Goal: Task Accomplishment & Management: Use online tool/utility

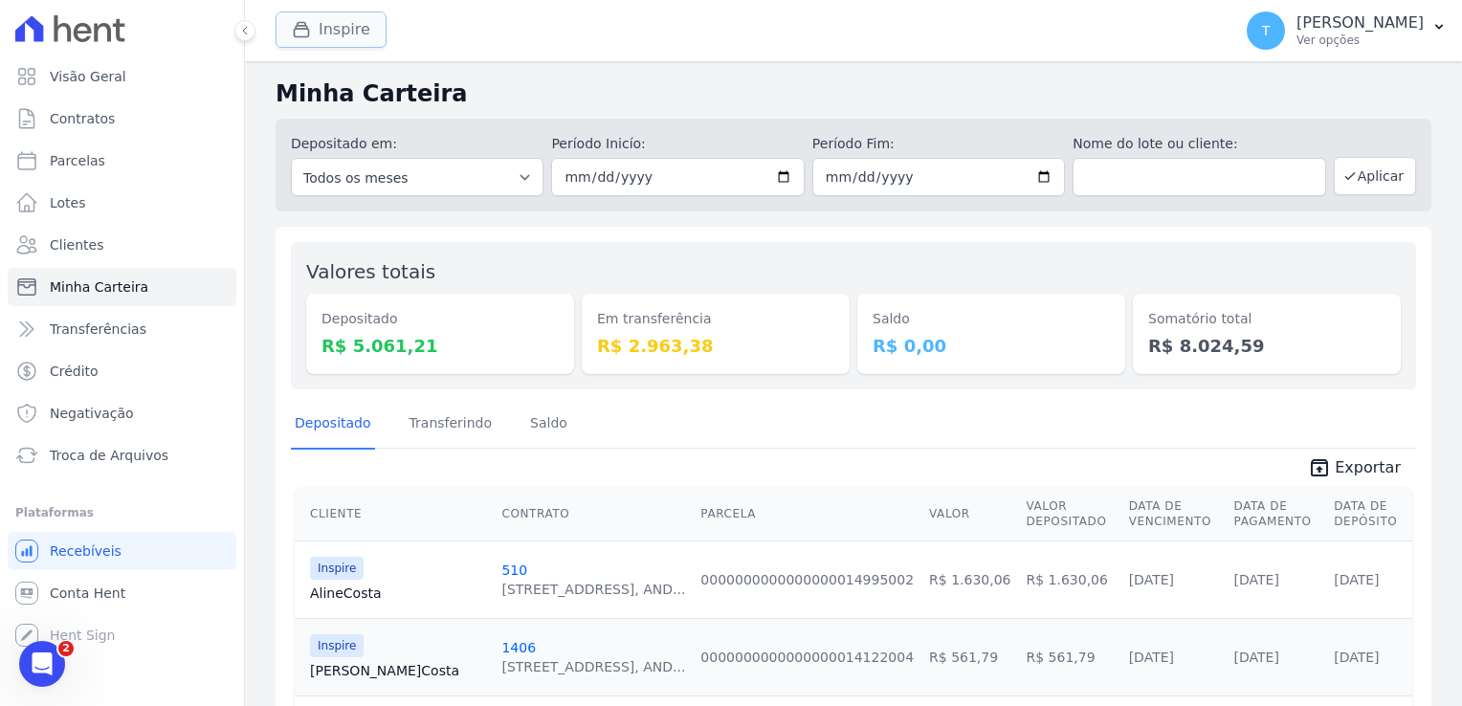
click at [337, 30] on button "Inspire" at bounding box center [331, 29] width 111 height 36
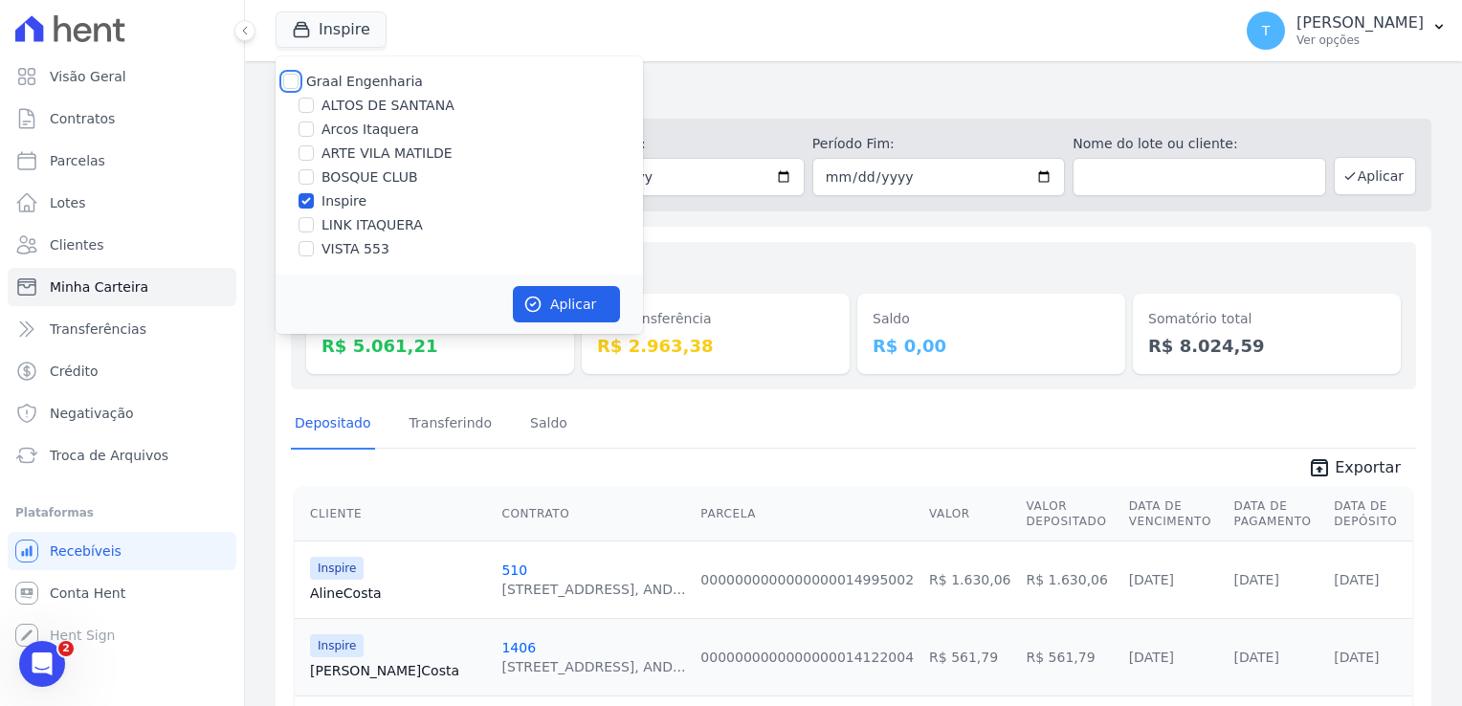
click at [295, 78] on input "Graal Engenharia" at bounding box center [290, 81] width 15 height 15
checkbox input "true"
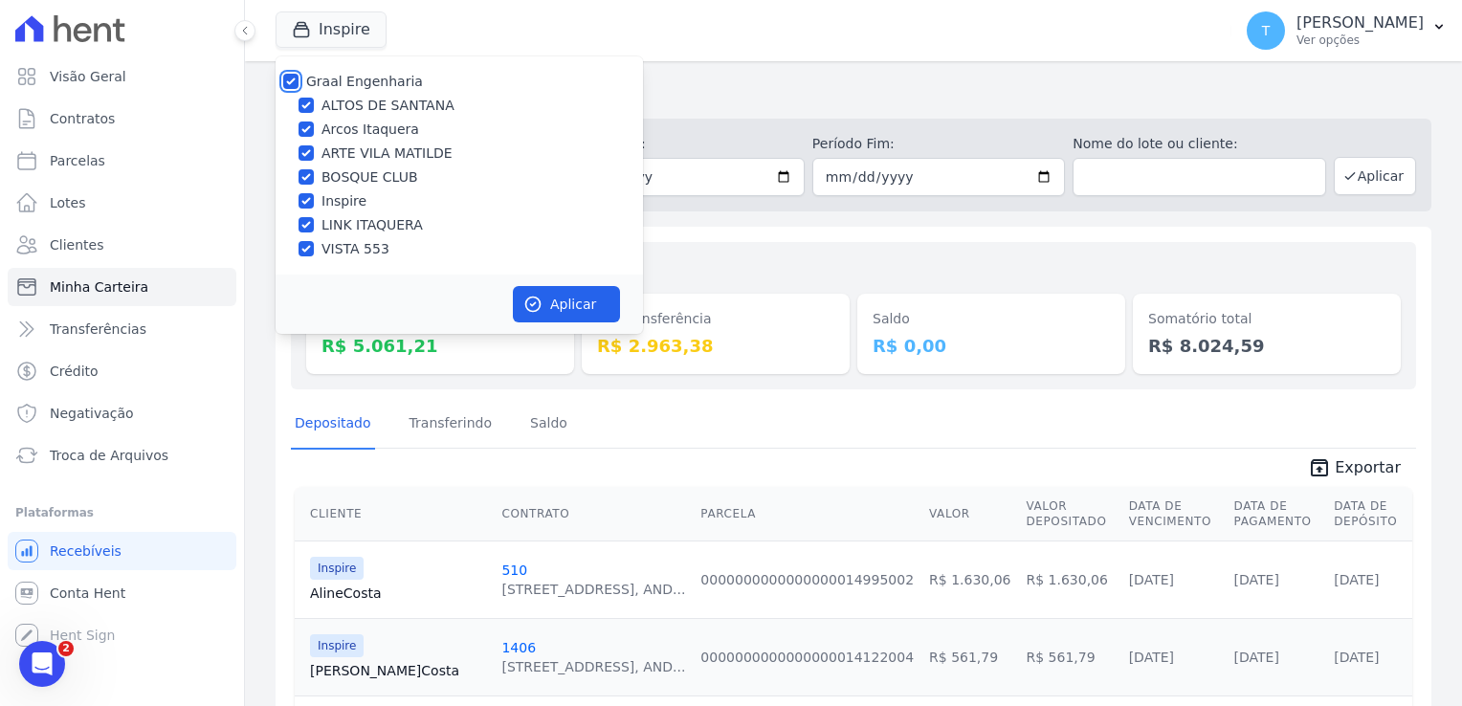
checkbox input "true"
click at [547, 303] on button "Aplicar" at bounding box center [566, 304] width 107 height 36
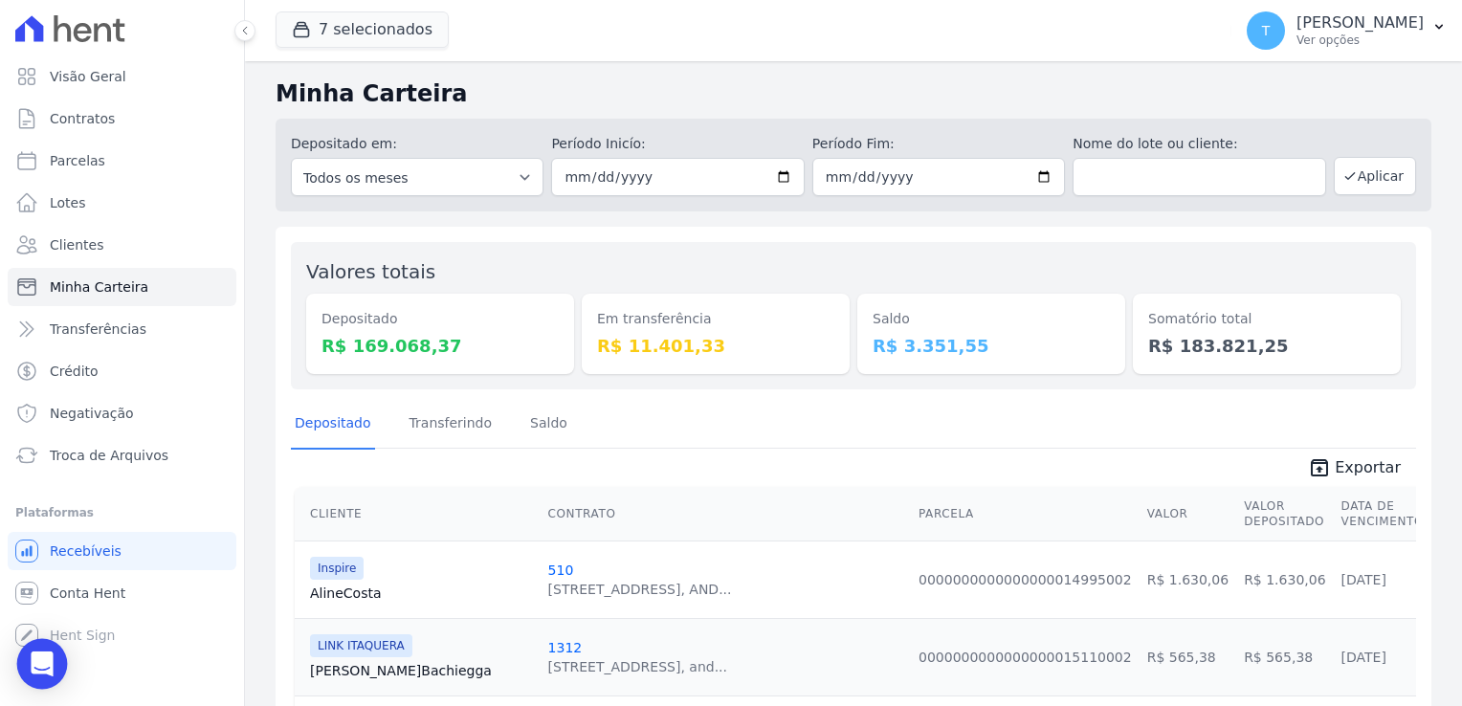
click at [44, 648] on div "Open Intercom Messenger" at bounding box center [42, 664] width 51 height 51
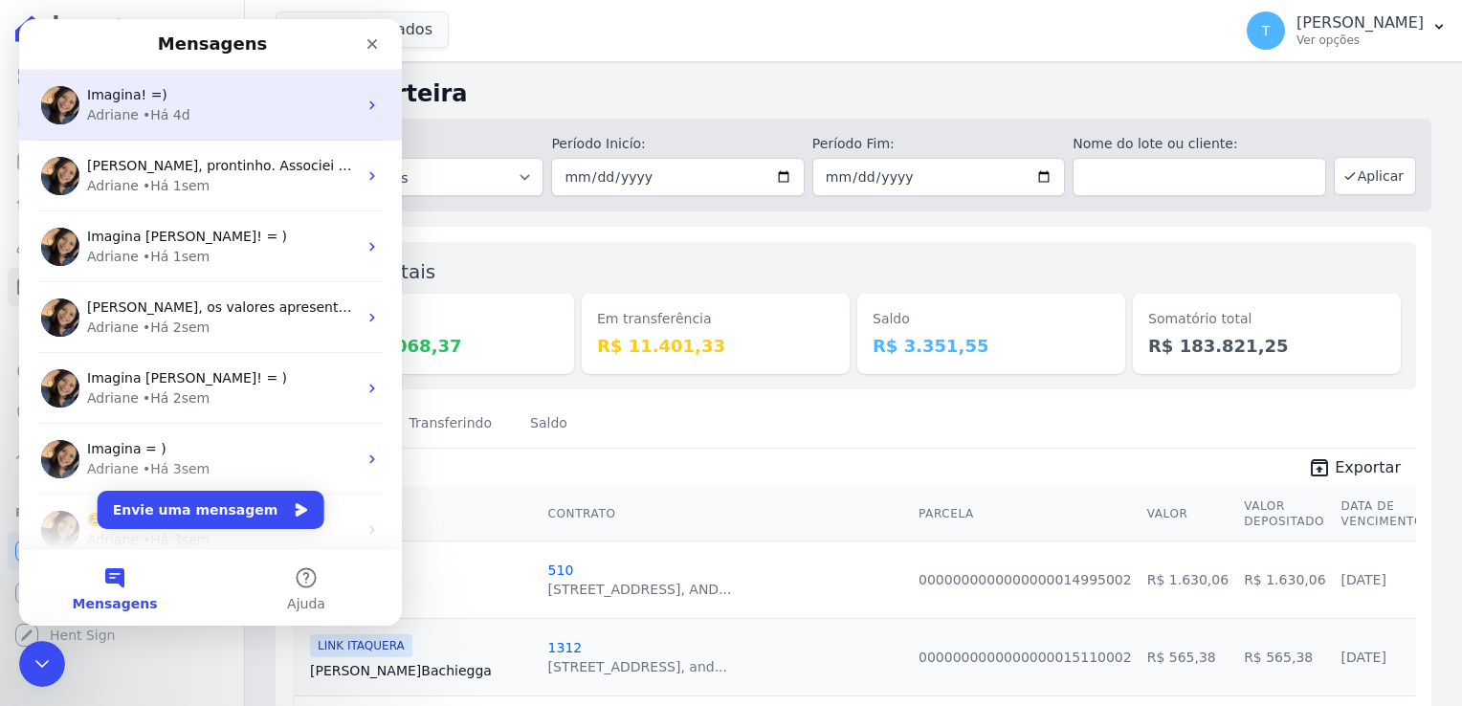
click at [209, 109] on div "Adriane • Há 4d" at bounding box center [222, 115] width 270 height 20
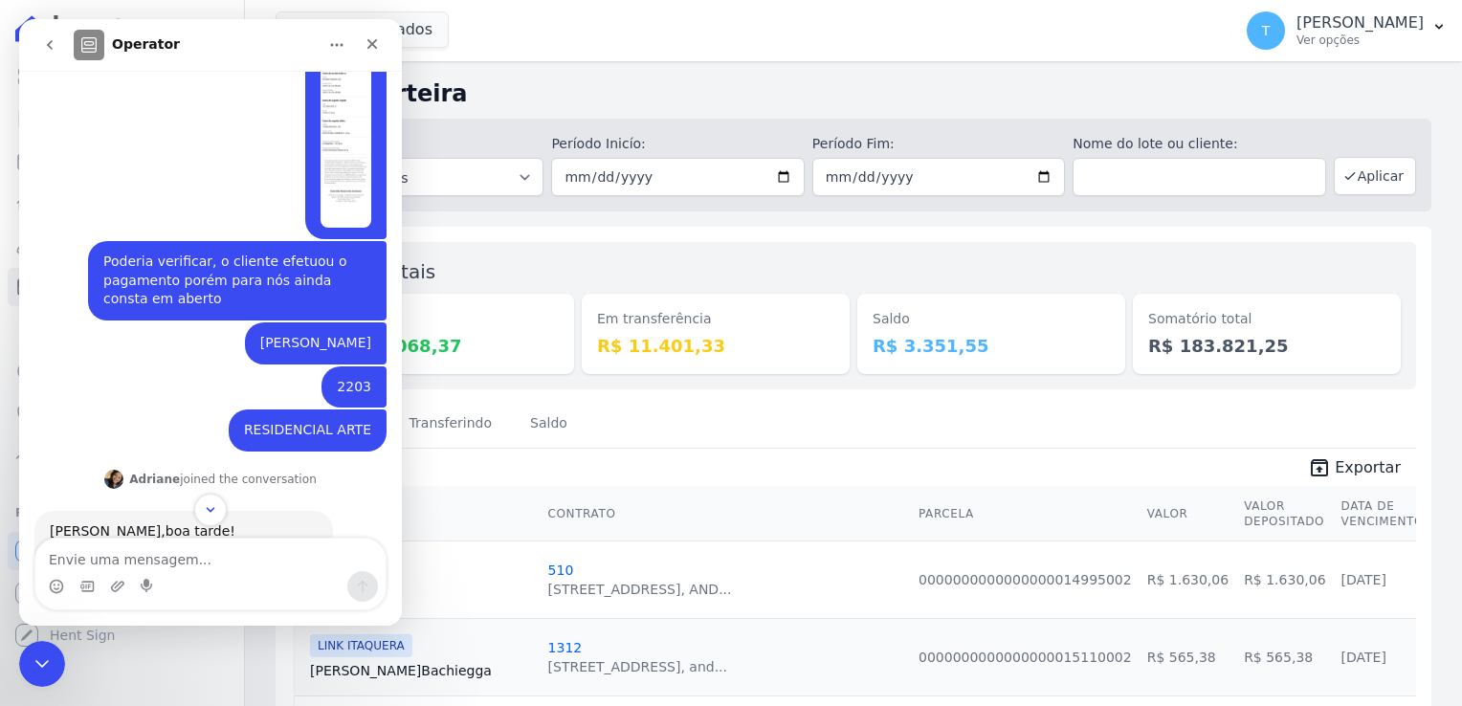
scroll to position [353, 0]
click at [279, 322] on div "Arthur Freitas Thayna • Há 4d" at bounding box center [316, 342] width 142 height 42
drag, startPoint x: 282, startPoint y: 322, endPoint x: 367, endPoint y: 326, distance: 85.3
click at [367, 326] on div "Arthur Freitas Thayna • Há 4d" at bounding box center [316, 342] width 142 height 42
drag, startPoint x: 367, startPoint y: 326, endPoint x: 330, endPoint y: 322, distance: 37.6
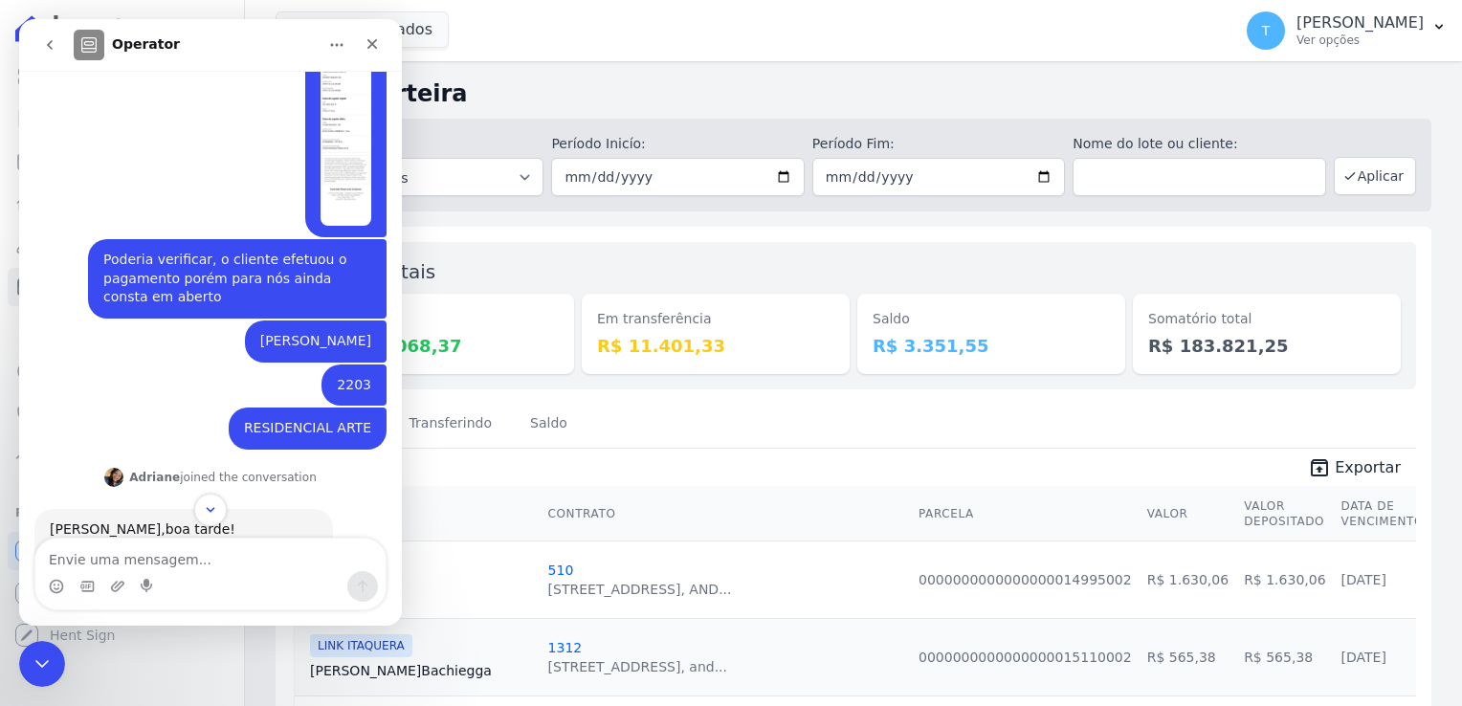
copy div "Arthur Freitas"
click at [376, 51] on icon "Fechar" at bounding box center [372, 43] width 15 height 15
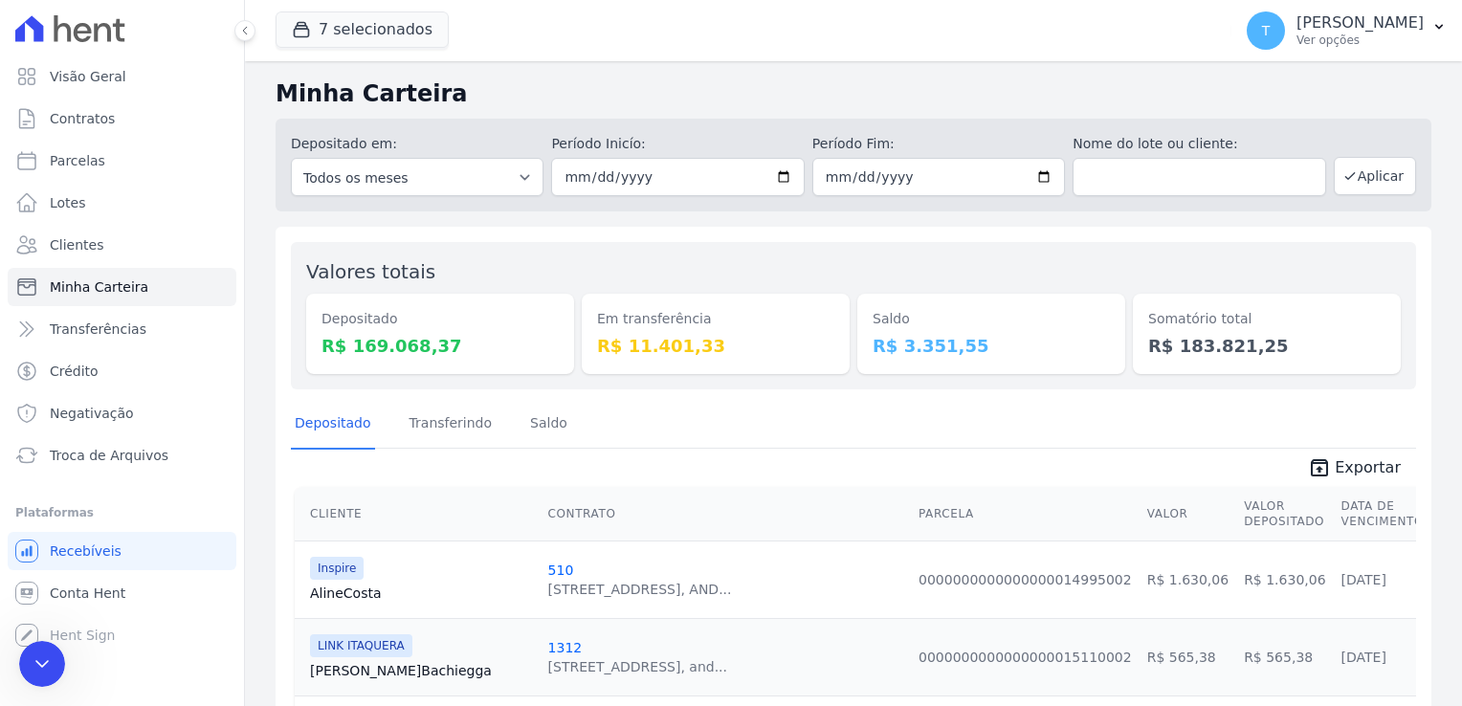
scroll to position [0, 0]
click at [382, 34] on button "7 selecionados" at bounding box center [362, 29] width 173 height 36
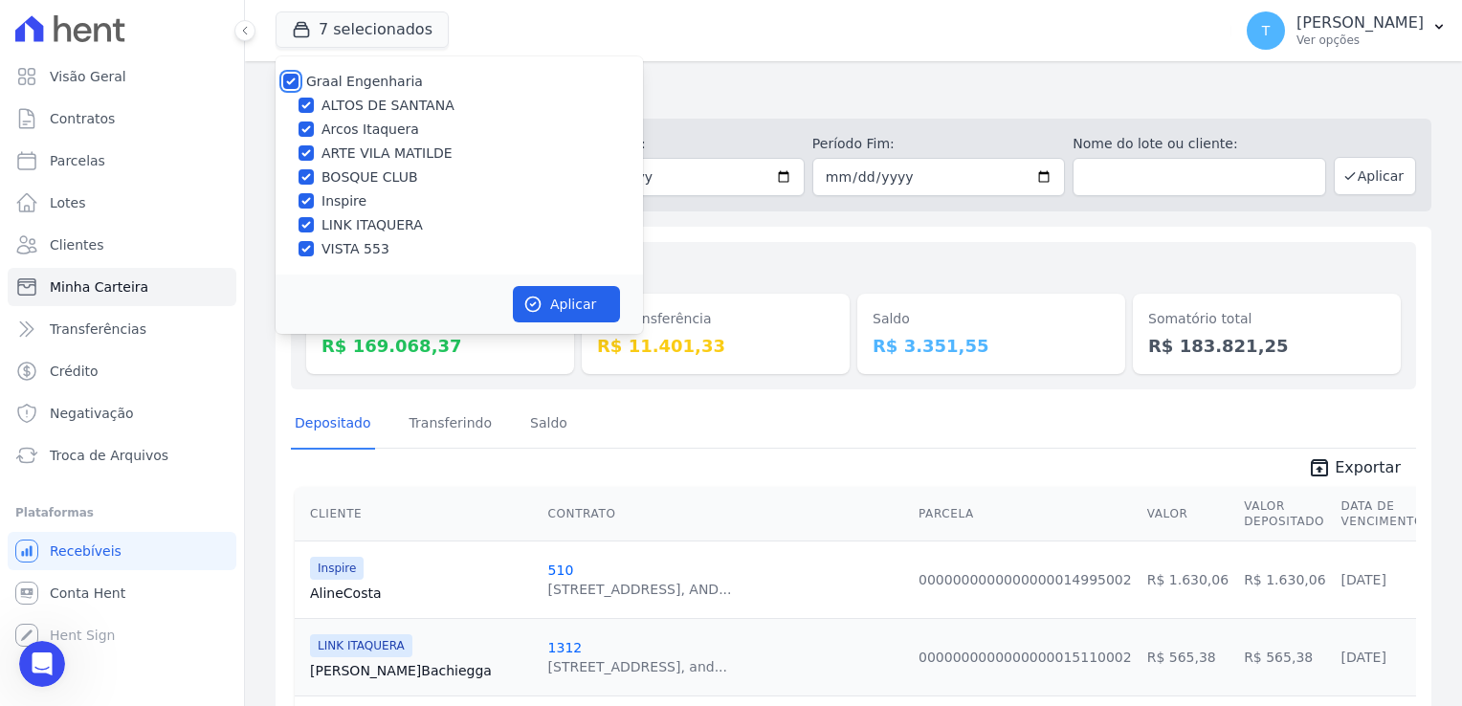
click at [296, 79] on input "Graal Engenharia" at bounding box center [290, 81] width 15 height 15
checkbox input "false"
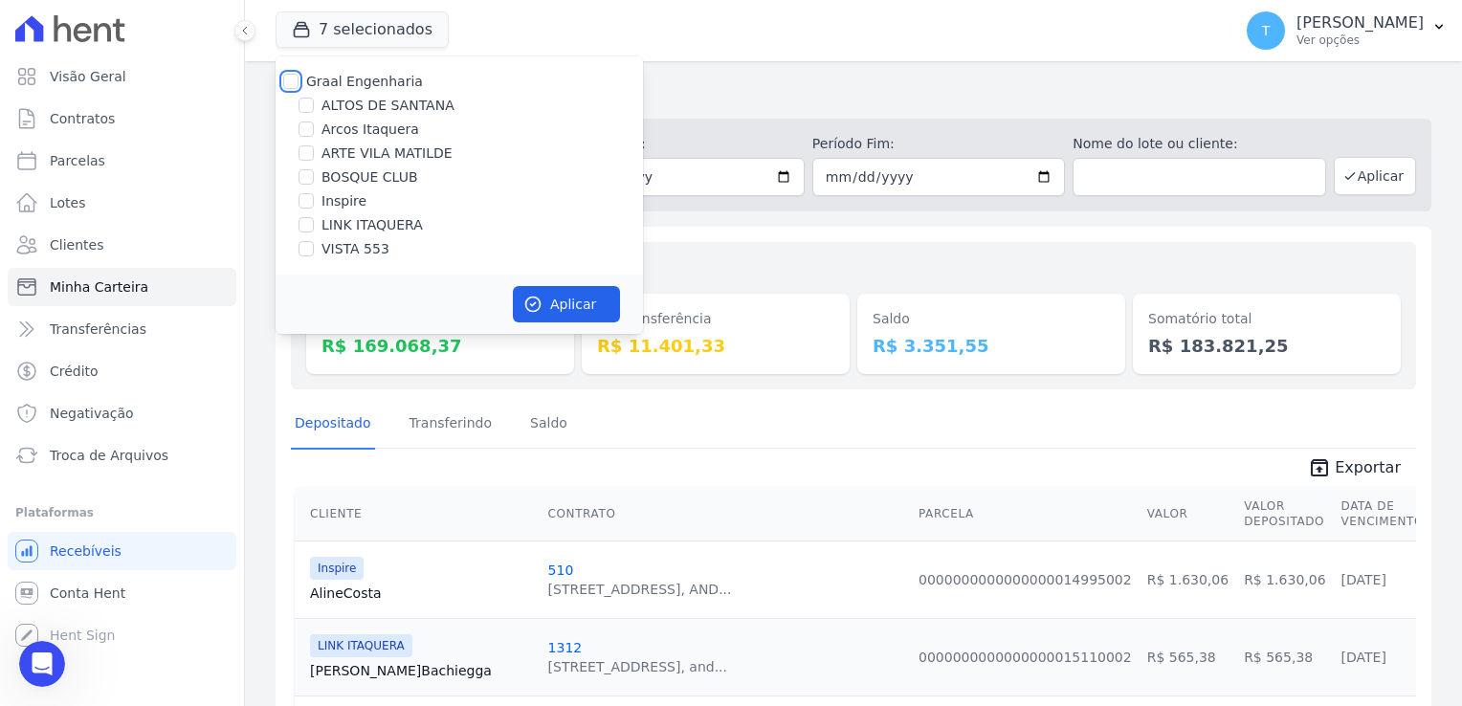
checkbox input "false"
click at [307, 145] on input "ARTE VILA MATILDE" at bounding box center [306, 152] width 15 height 15
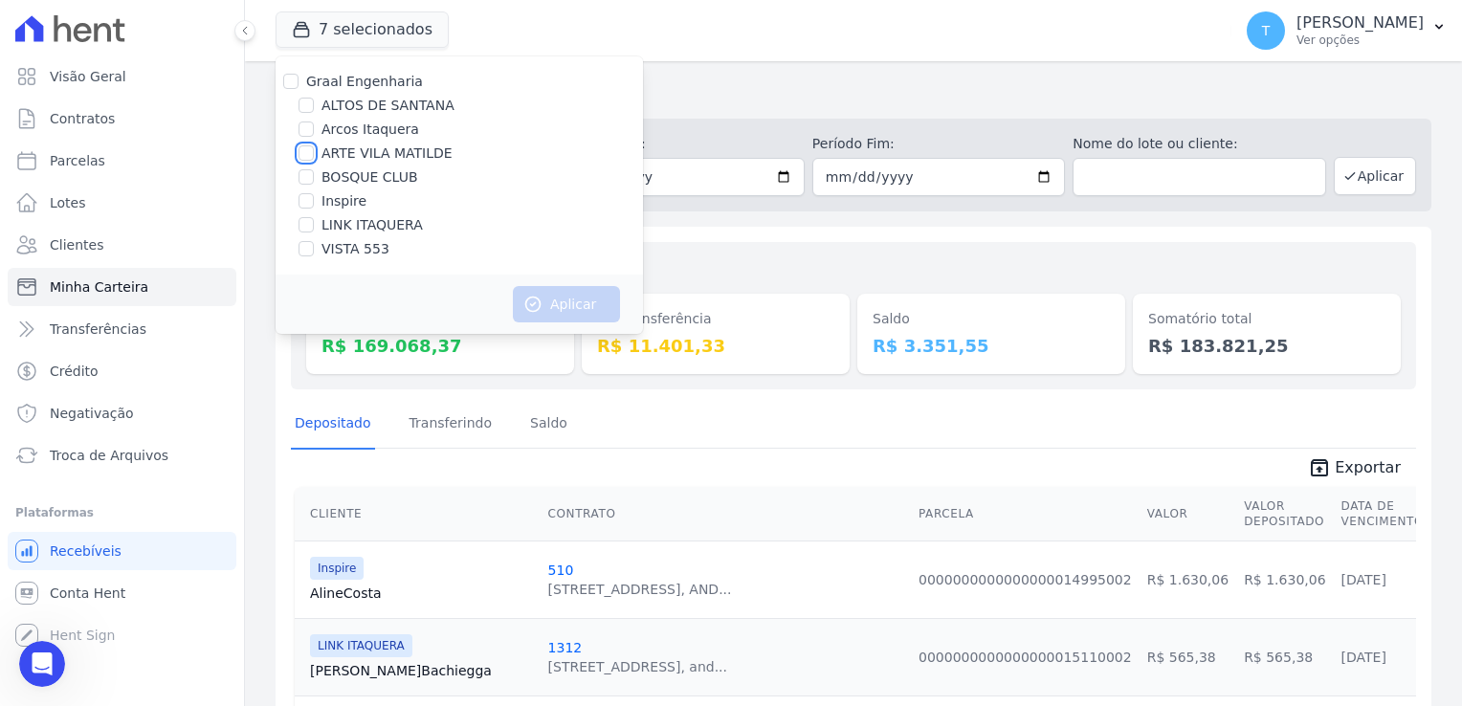
checkbox input "true"
click at [555, 301] on button "Aplicar" at bounding box center [566, 304] width 107 height 36
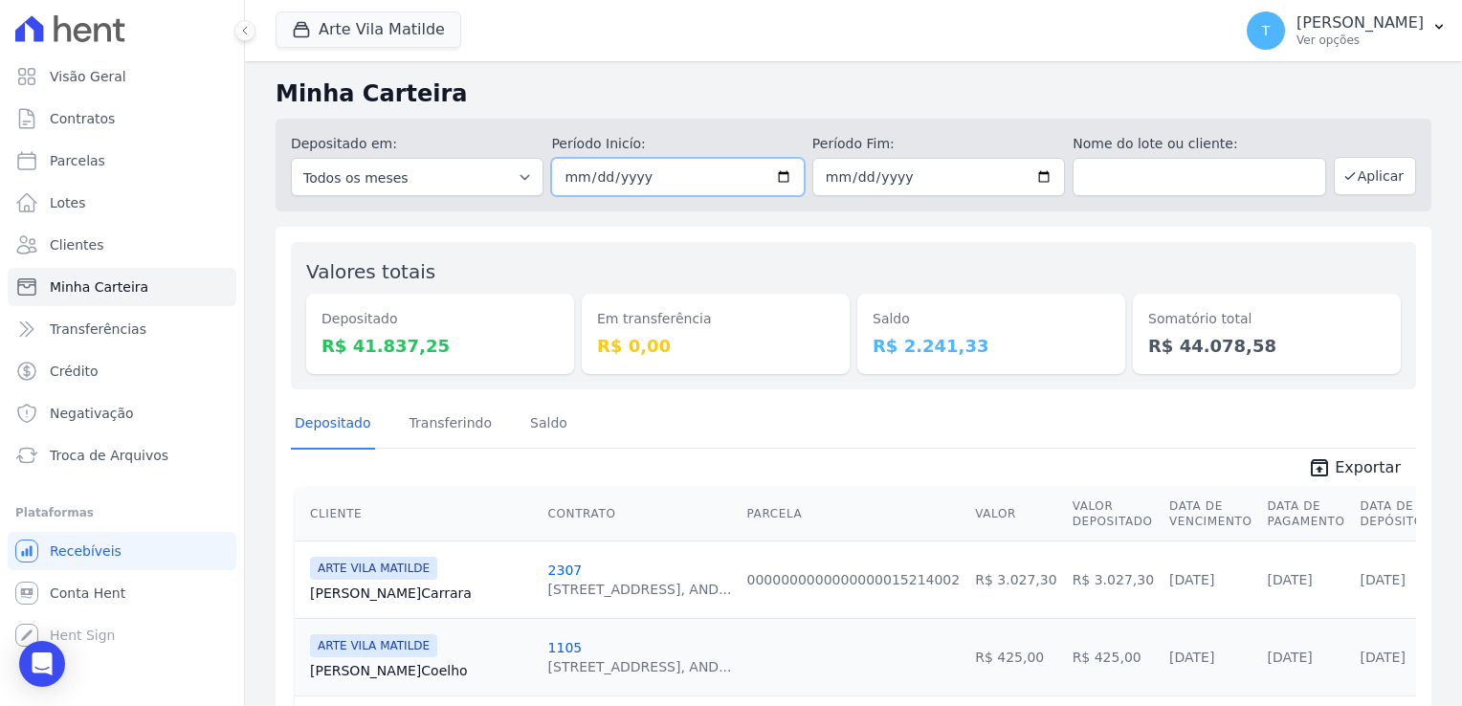
click at [773, 176] on input "2025-09-09" at bounding box center [677, 177] width 253 height 38
type input "[DATE]"
click at [1114, 177] on input "text" at bounding box center [1199, 177] width 253 height 38
paste input "Arthur Freitas"
type input "Arthur Freitas"
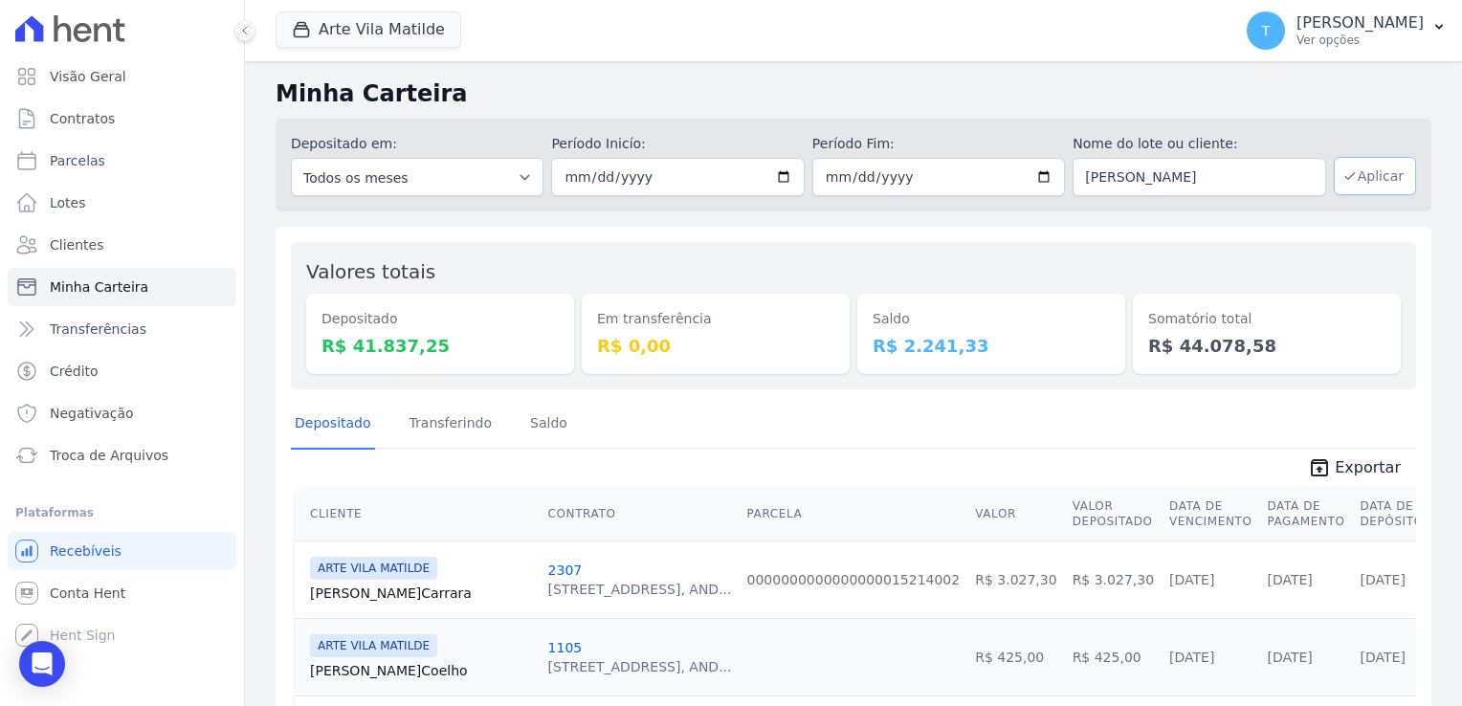
click at [1344, 184] on button "Aplicar" at bounding box center [1375, 176] width 82 height 38
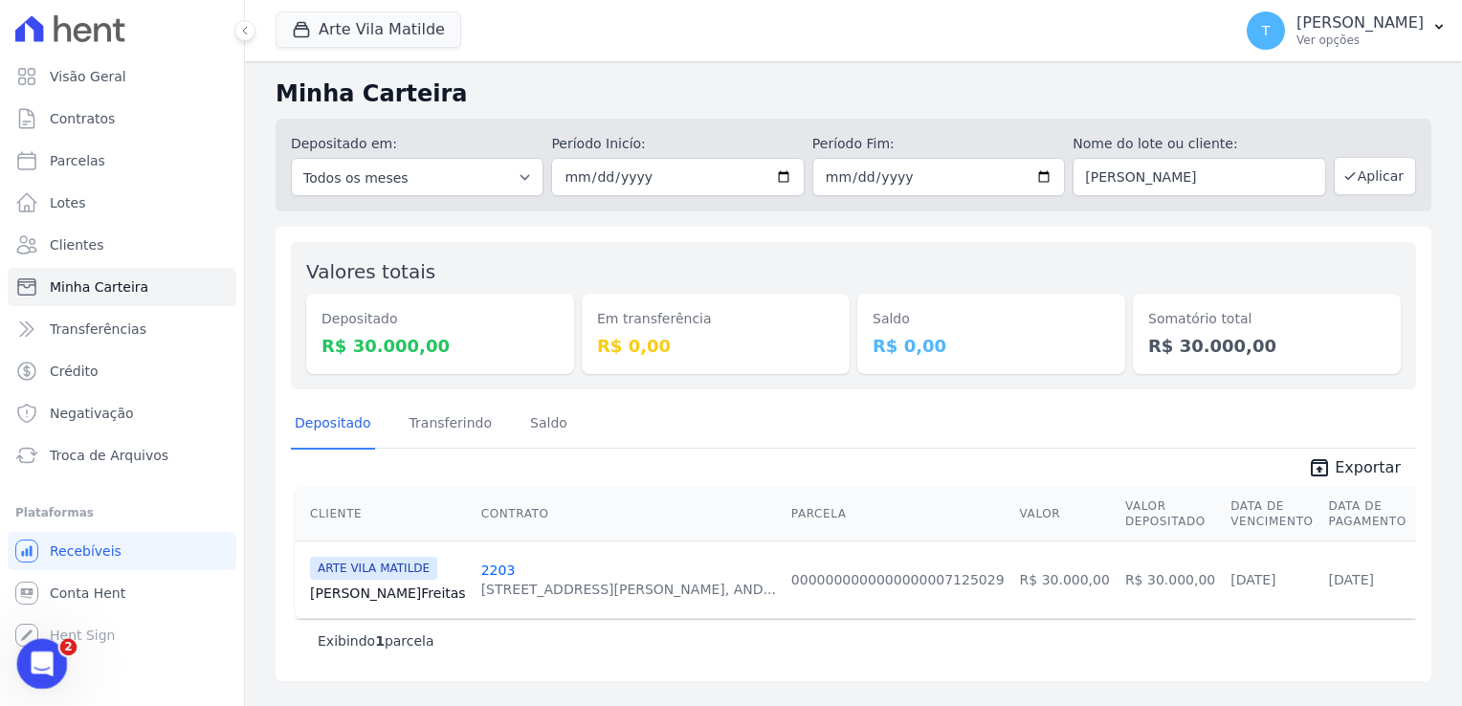
click at [38, 658] on icon "Abertura do Messenger da Intercom" at bounding box center [40, 662] width 32 height 32
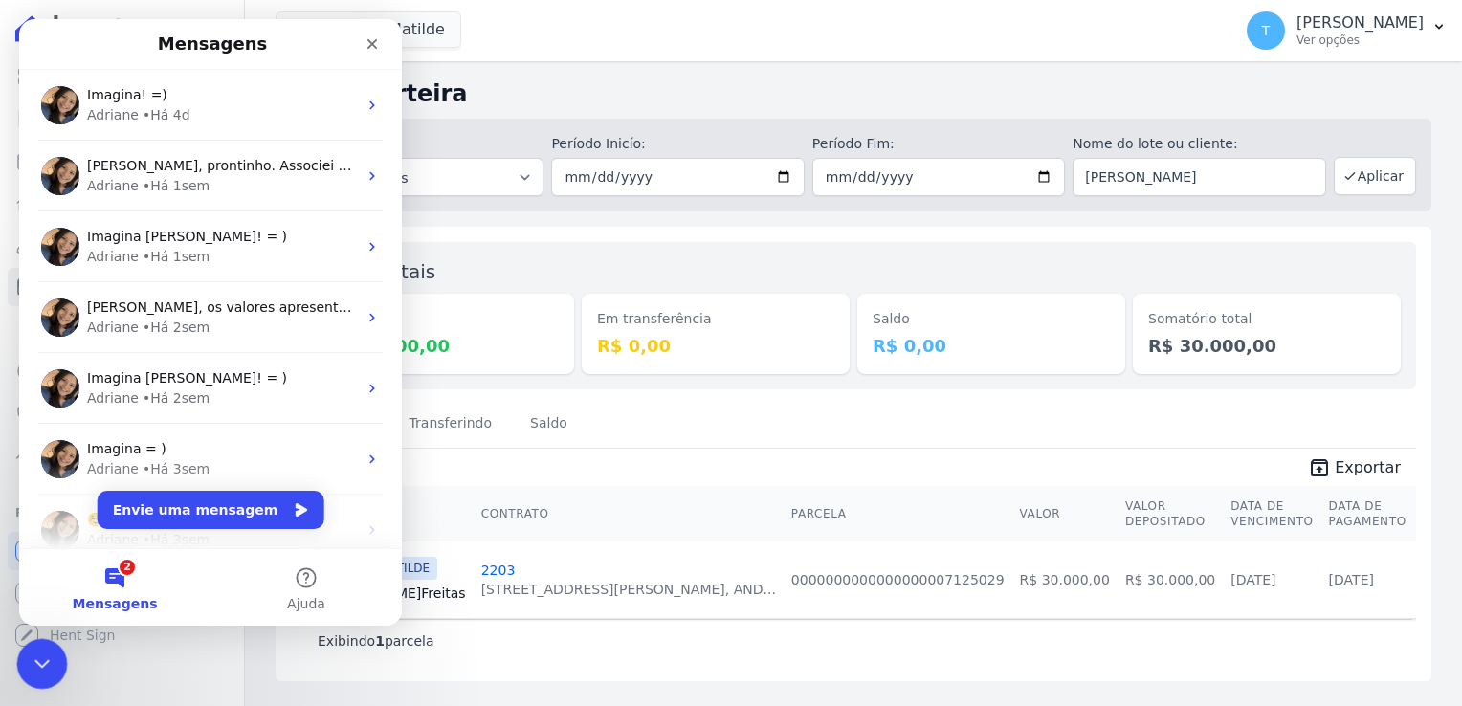
click at [38, 671] on icon "Encerramento do Messenger da Intercom" at bounding box center [39, 661] width 23 height 23
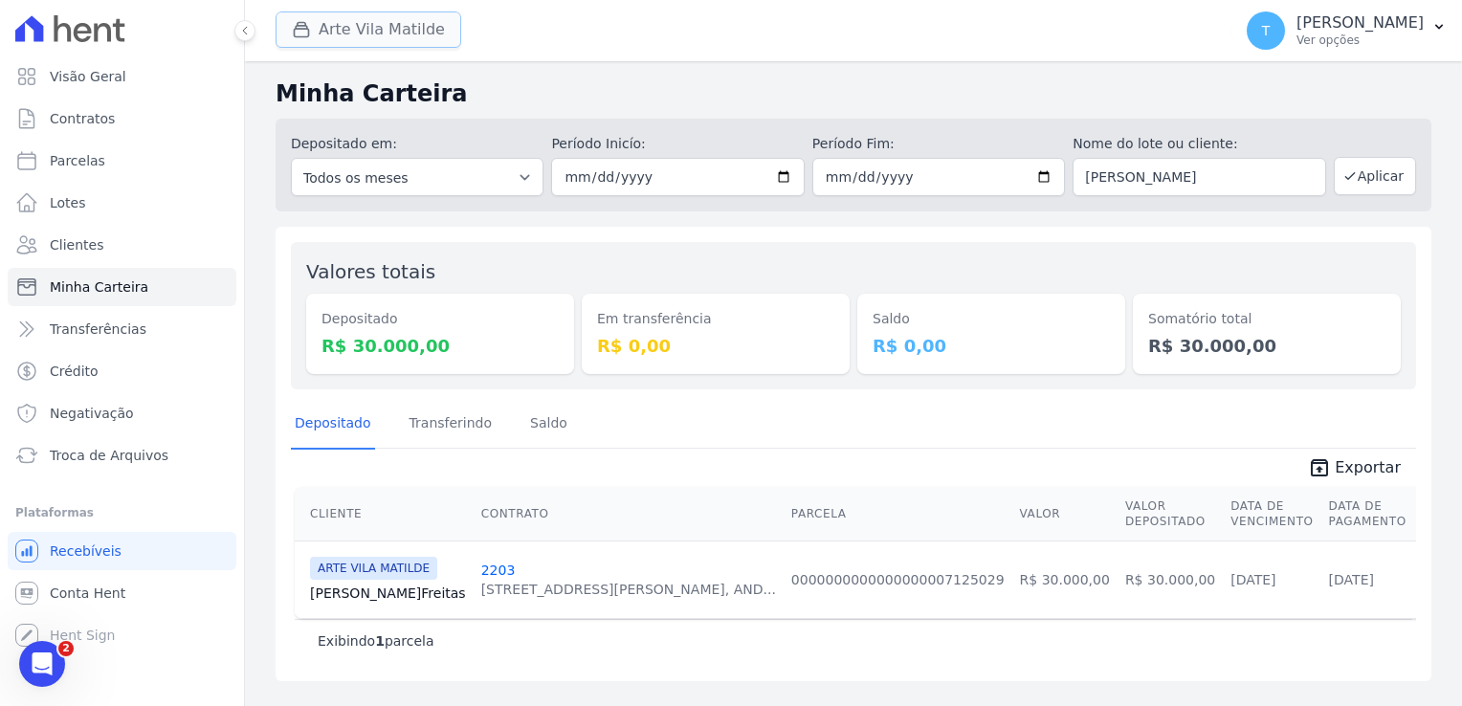
click at [346, 36] on button "Arte Vila Matilde" at bounding box center [369, 29] width 186 height 36
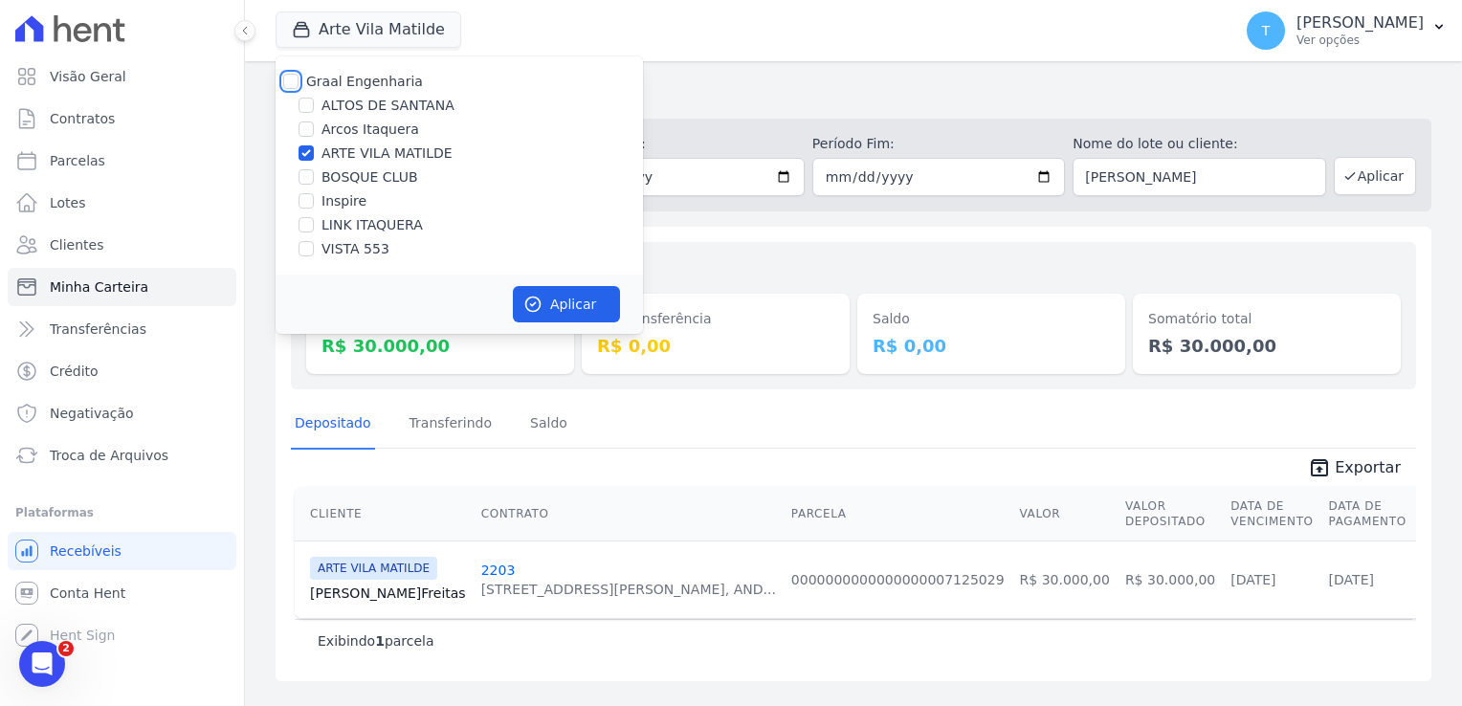
click at [291, 75] on input "Graal Engenharia" at bounding box center [290, 81] width 15 height 15
checkbox input "true"
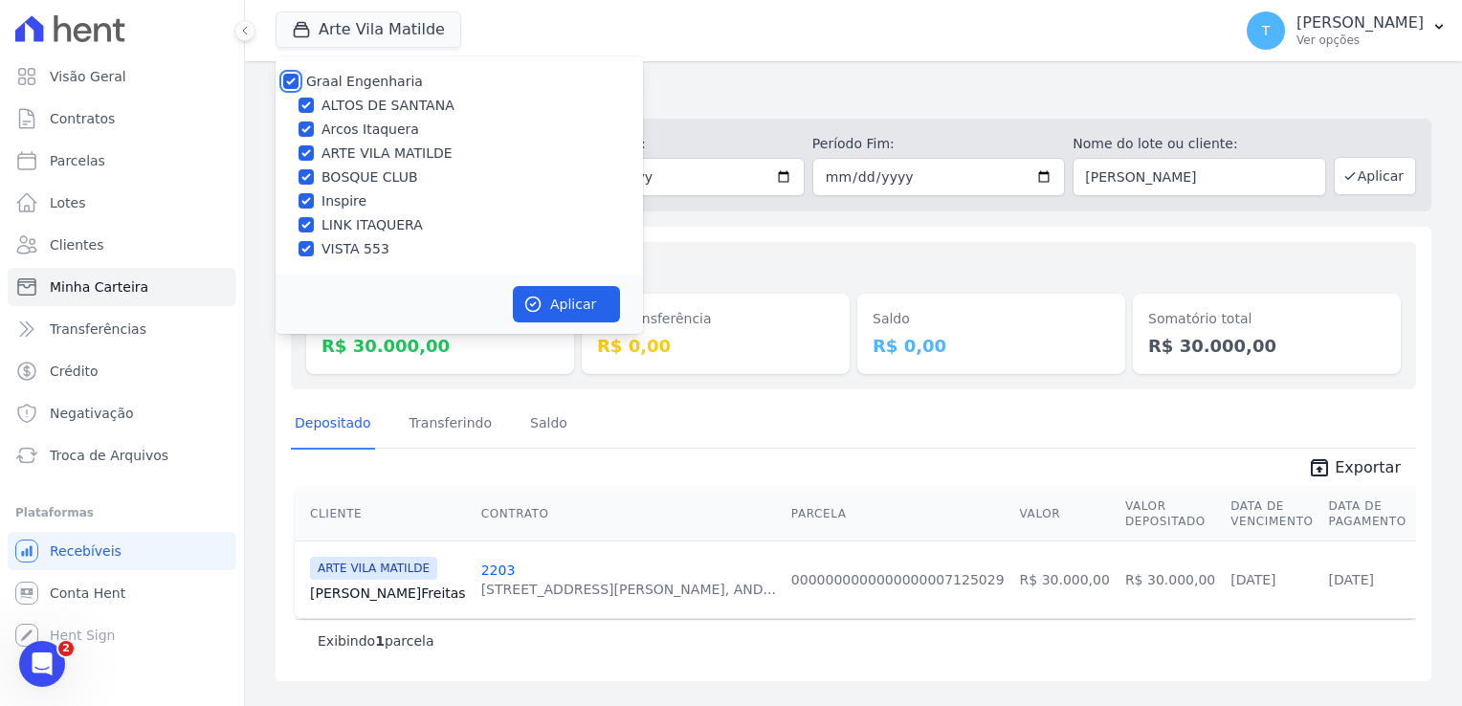
checkbox input "true"
click at [548, 309] on button "Aplicar" at bounding box center [566, 304] width 107 height 36
click at [92, 163] on span "Parcelas" at bounding box center [78, 160] width 56 height 19
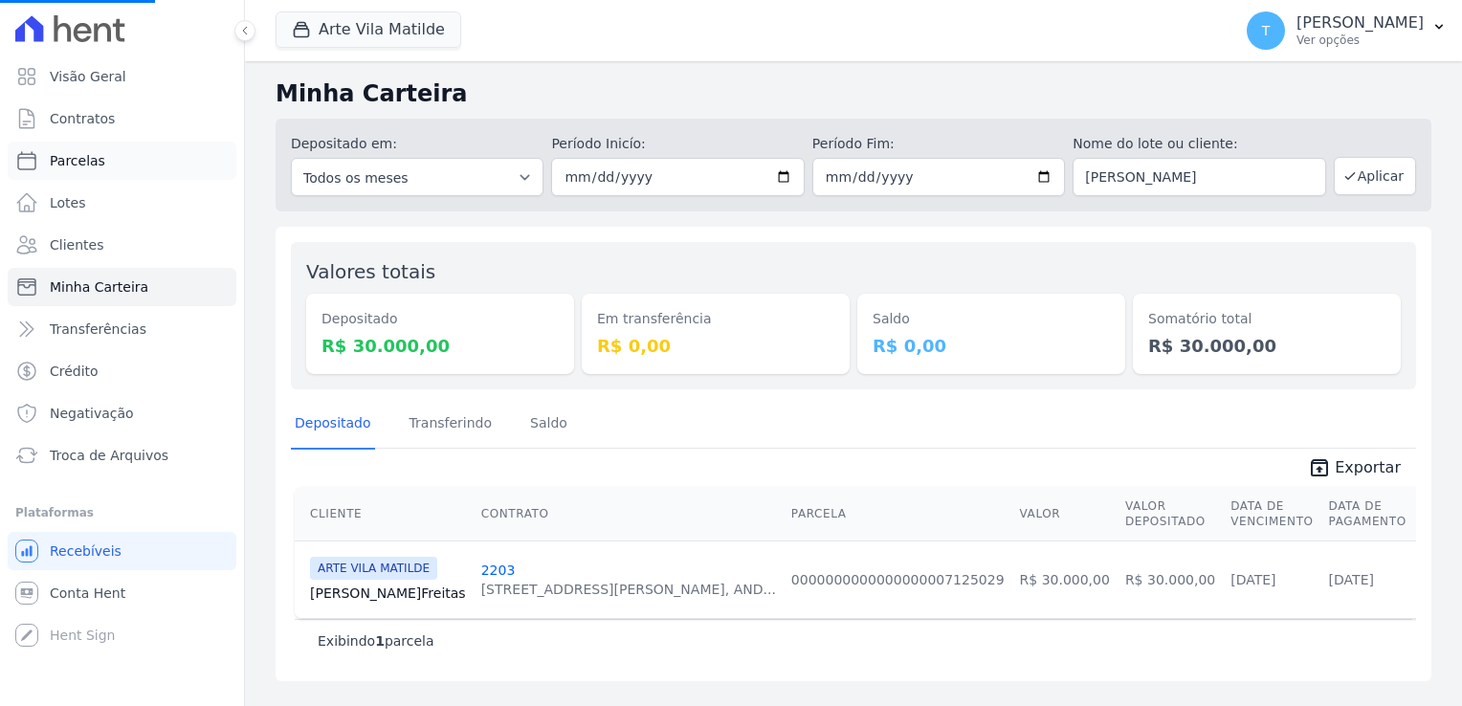
click at [91, 163] on span "Parcelas" at bounding box center [78, 160] width 56 height 19
select select
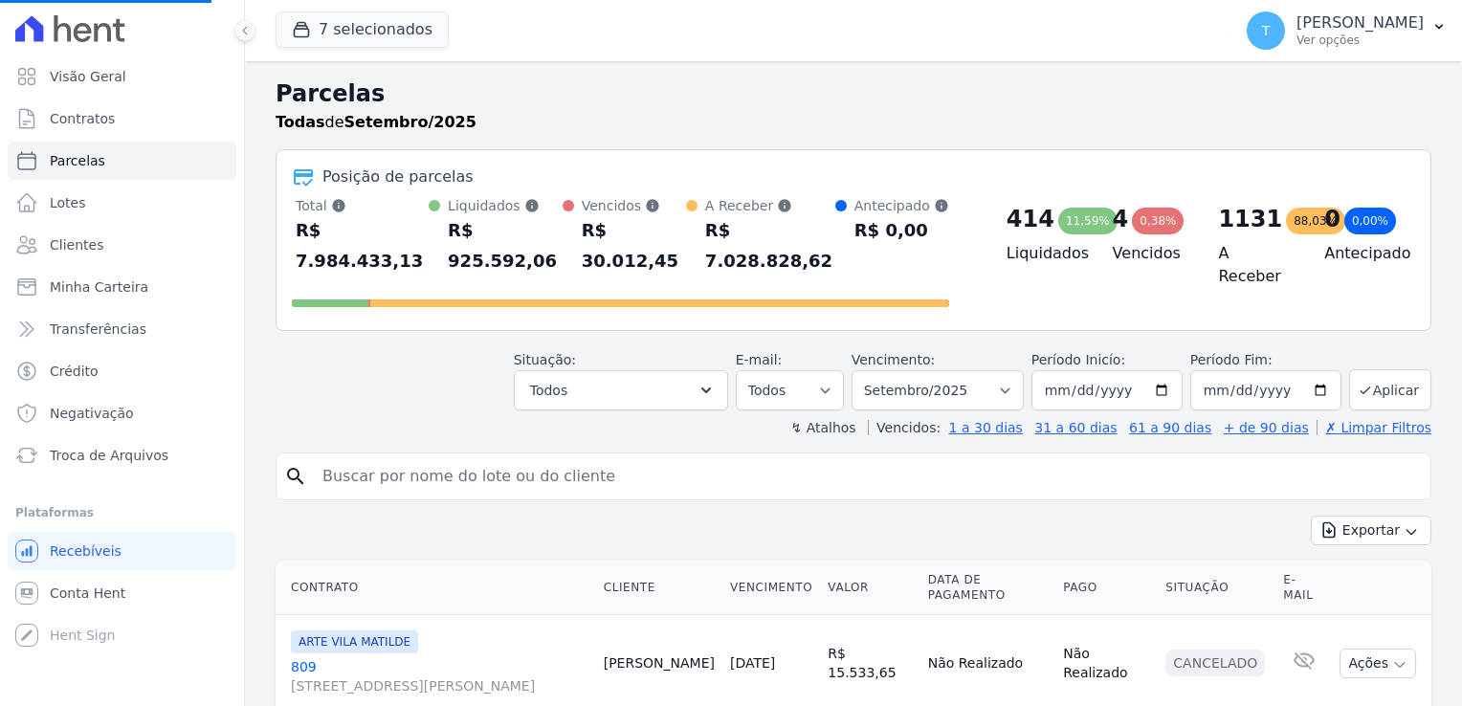
select select
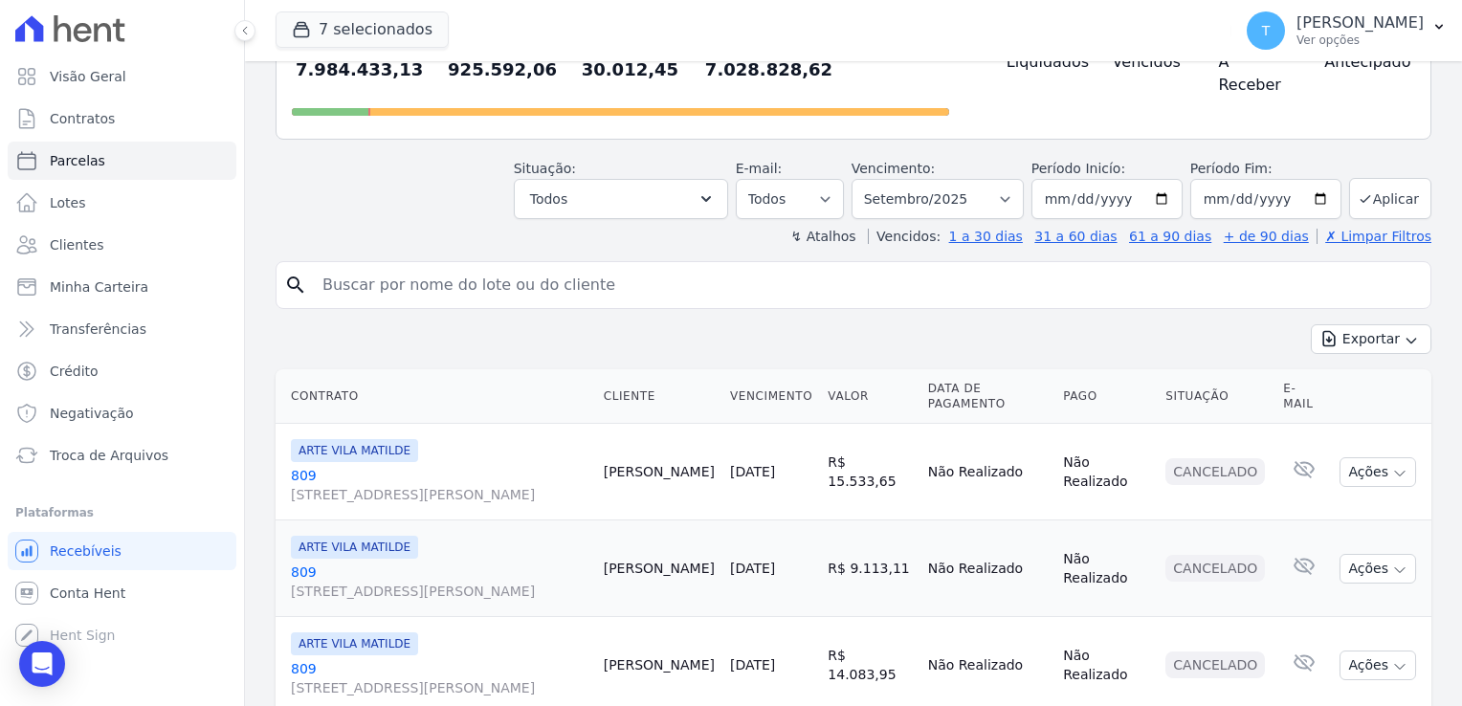
click at [519, 266] on input "search" at bounding box center [867, 285] width 1112 height 38
paste input "A parcela de R$425,00 é referente Individualização de Matrícula, cobrada em 4 p…"
type input "A parcela de R$425,00 é referente Individualização de Matrícula, cobrada em 4 p…"
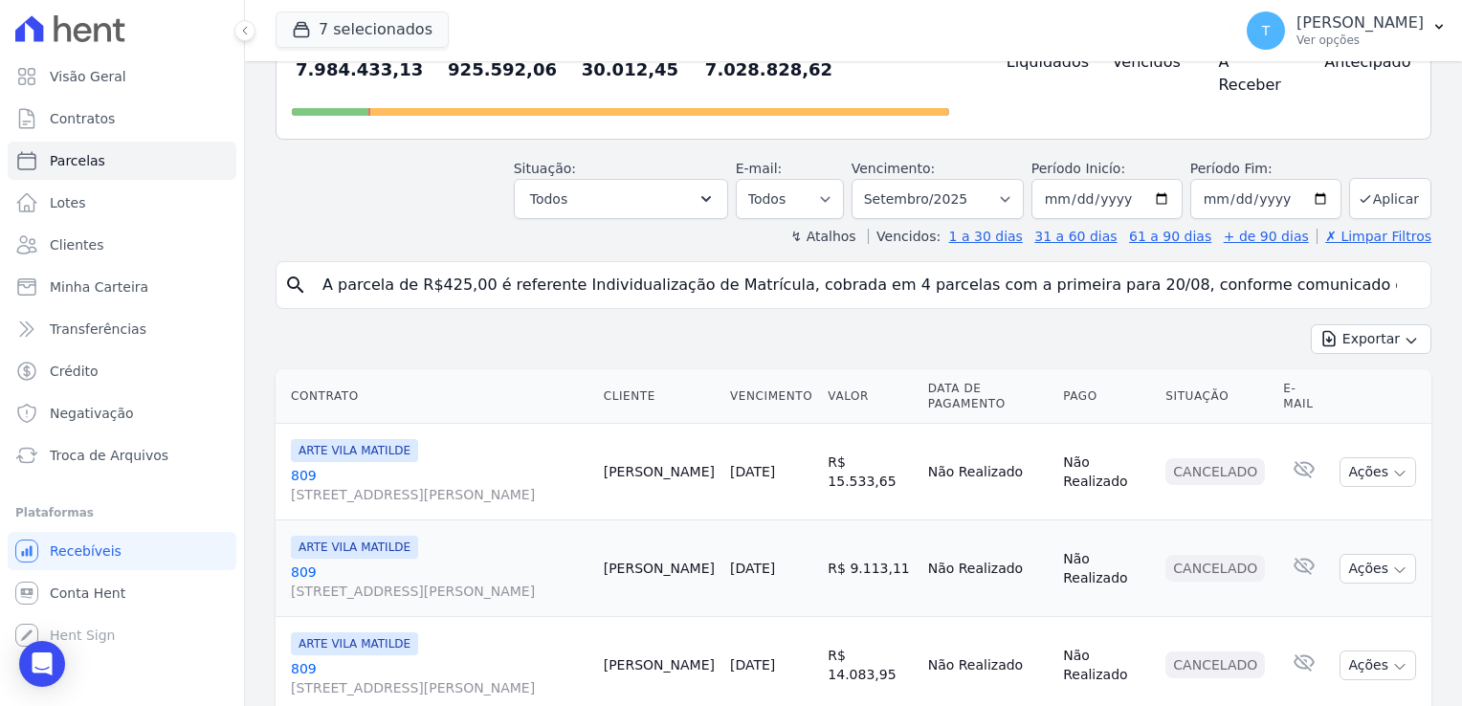
scroll to position [0, 263]
click at [1388, 266] on input "A parcela de R$425,00 é referente Individualização de Matrícula, cobrada em 4 p…" at bounding box center [867, 285] width 1112 height 38
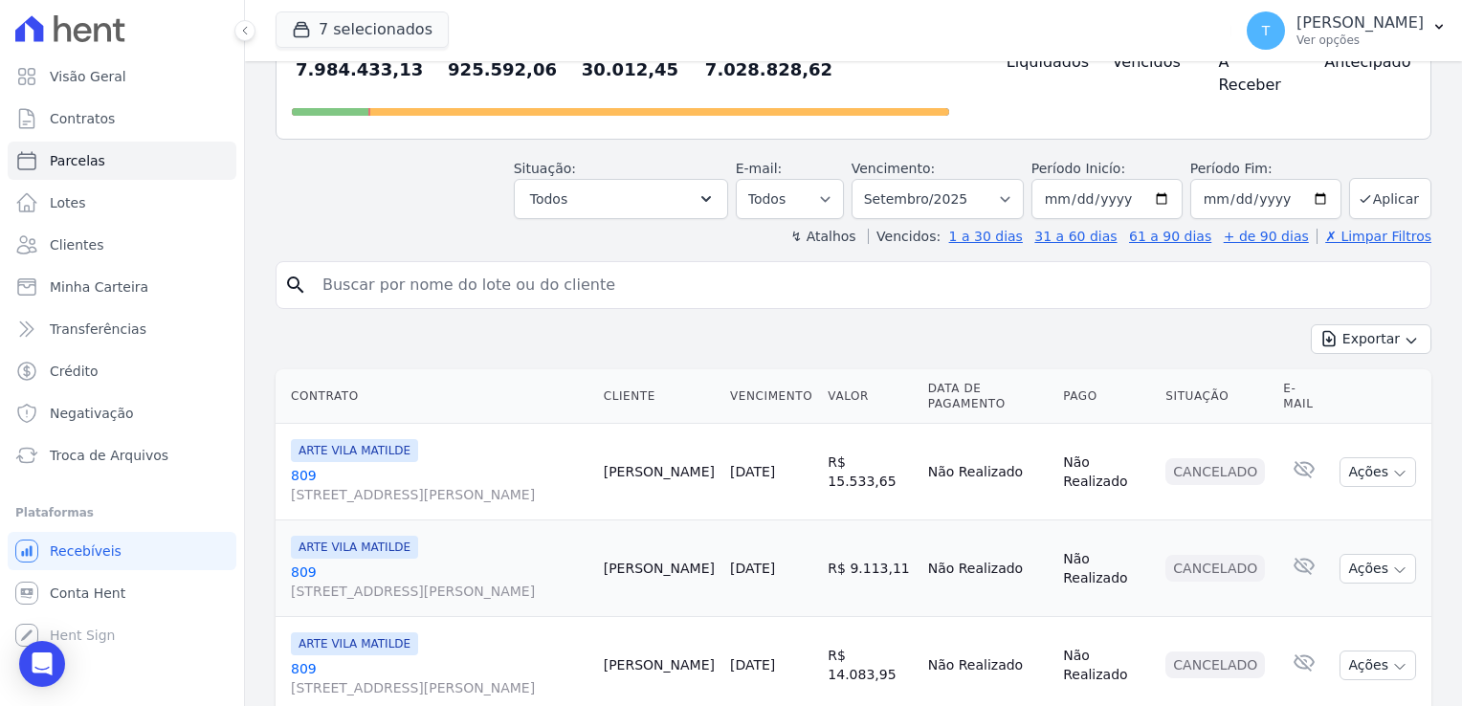
scroll to position [0, 0]
click at [427, 266] on input "search" at bounding box center [867, 285] width 1112 height 38
paste input "[PERSON_NAME] [PERSON_NAME]"
type input "[PERSON_NAME] [PERSON_NAME]"
select select
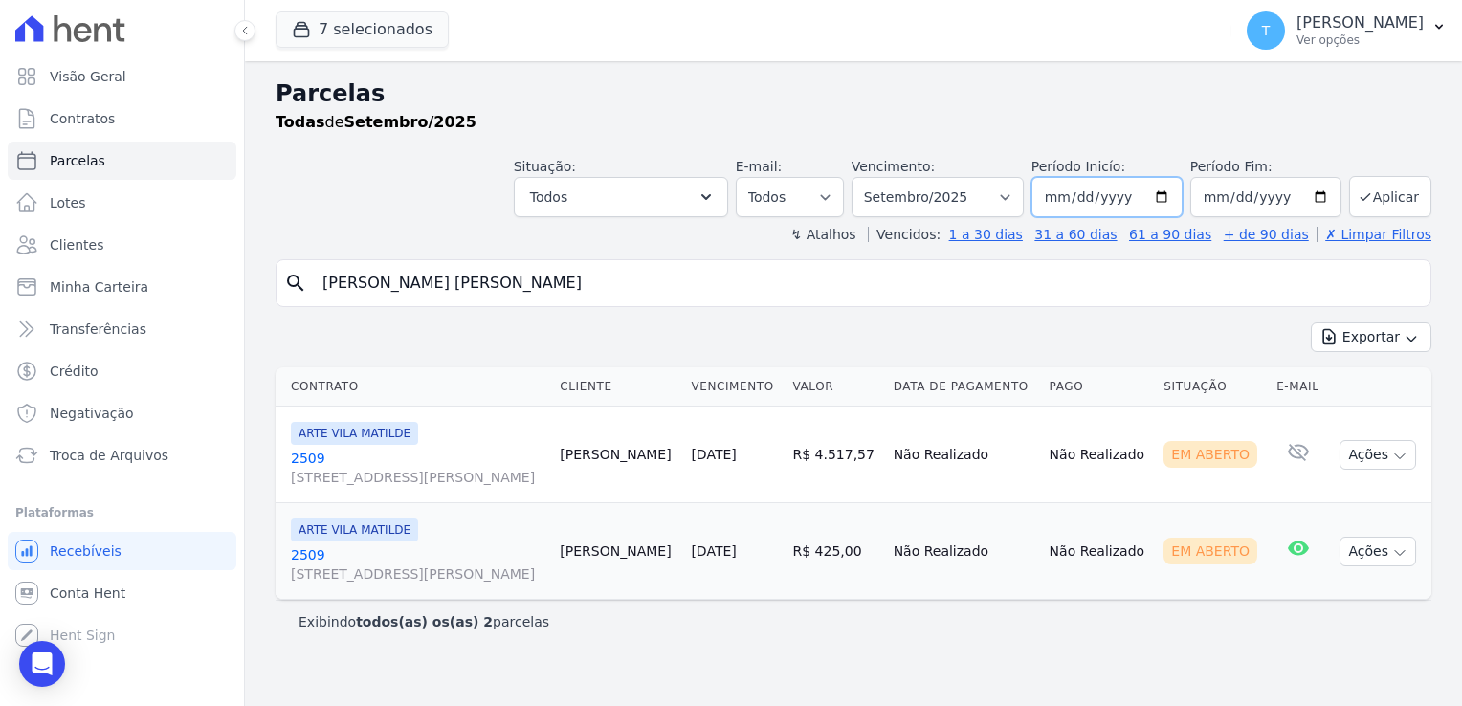
click at [1168, 196] on input "[DATE]" at bounding box center [1107, 197] width 151 height 40
type input "[DATE]"
click at [1325, 199] on input "[DATE]" at bounding box center [1266, 197] width 151 height 40
type input "[DATE]"
click at [1381, 200] on button "Aplicar" at bounding box center [1390, 196] width 82 height 41
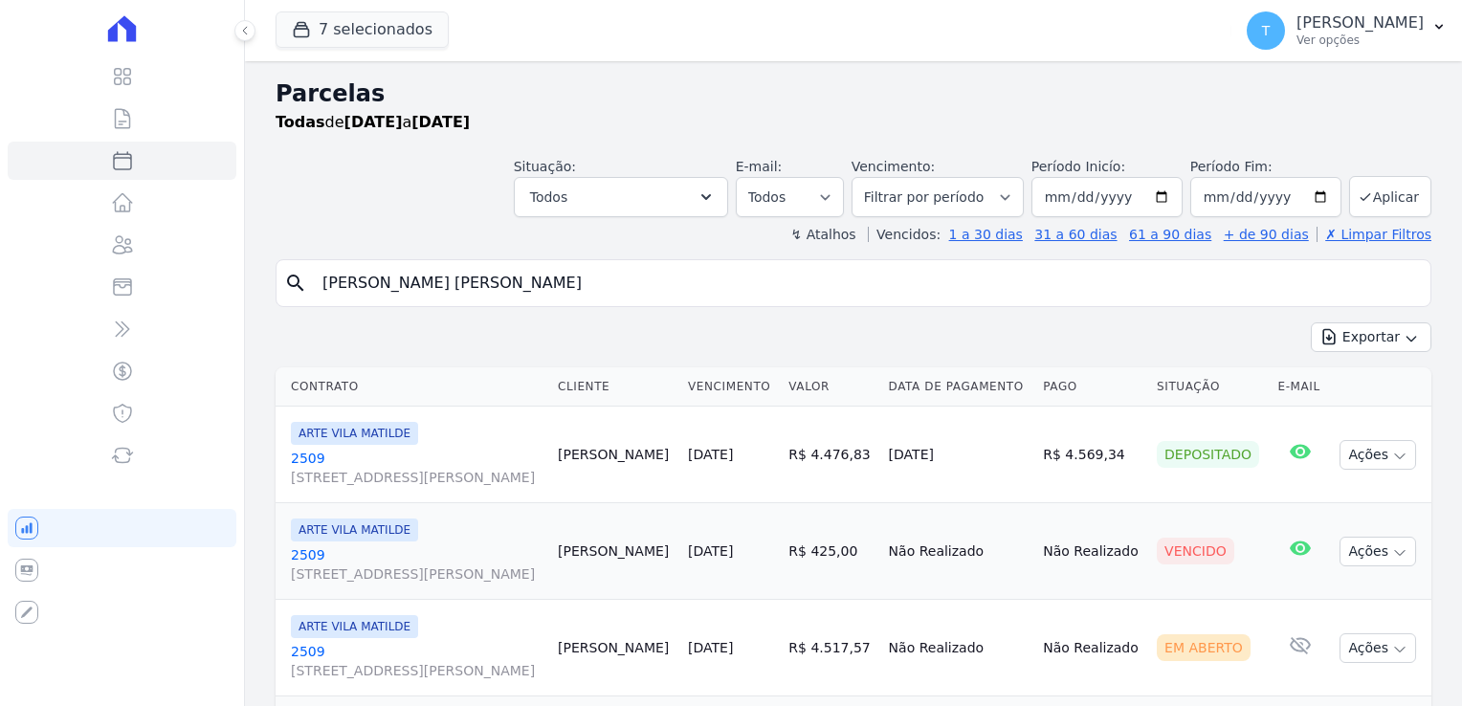
select select
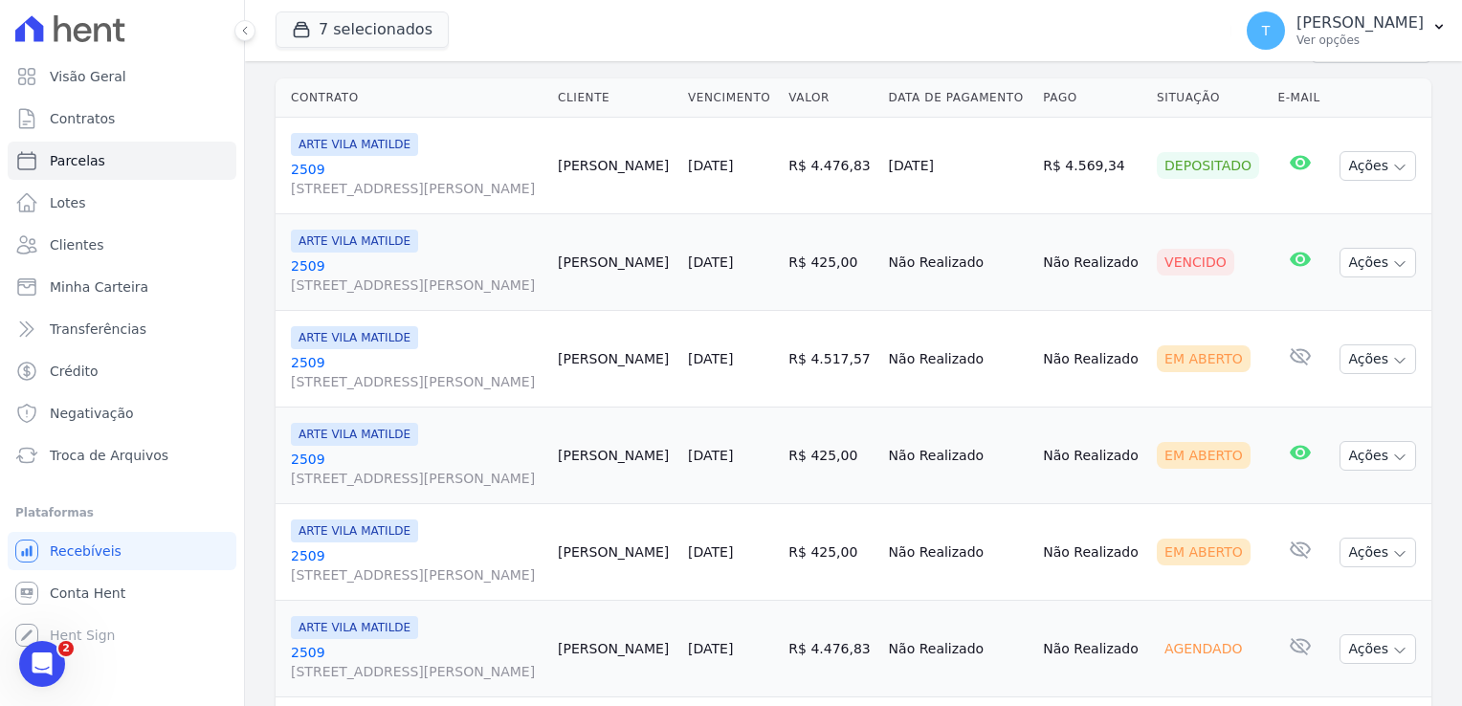
scroll to position [287, 0]
click at [1392, 362] on icon "button" at bounding box center [1399, 362] width 15 height 15
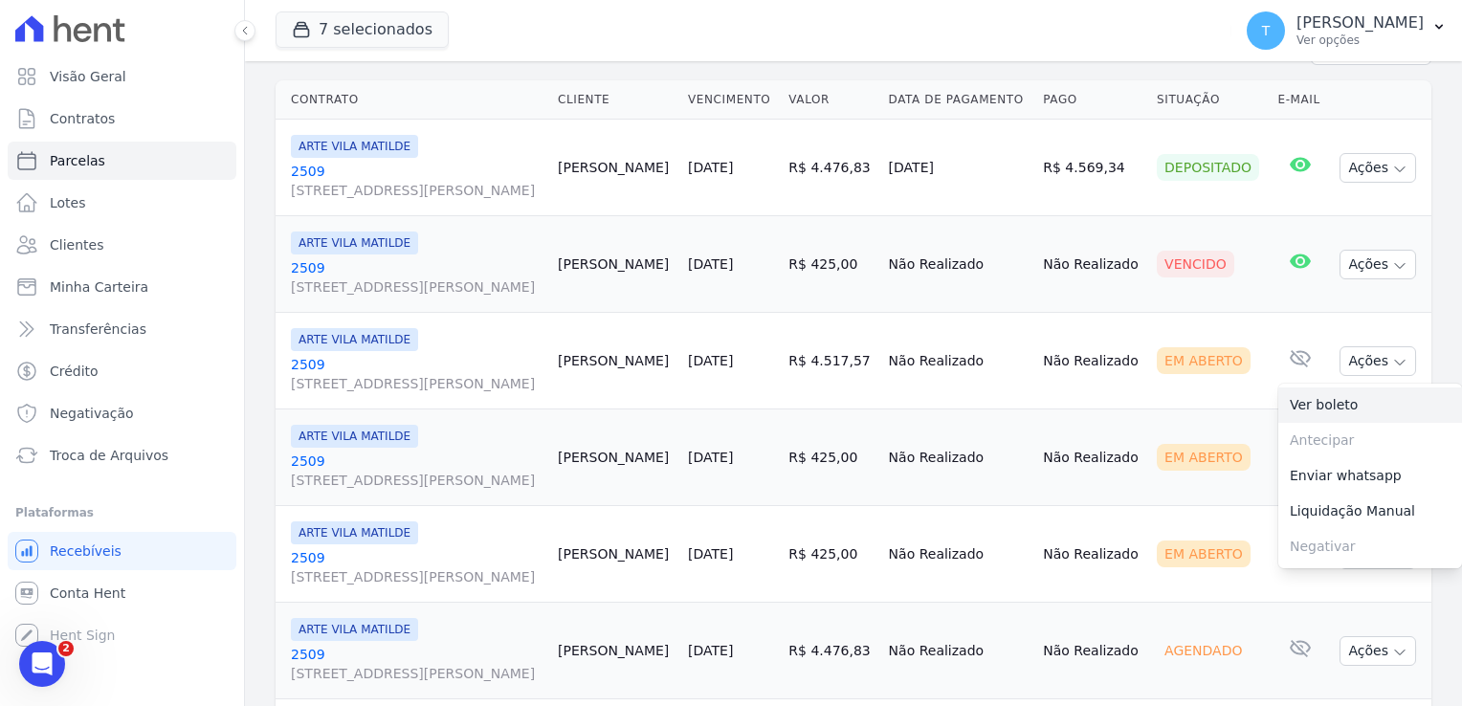
click at [1325, 407] on link "Ver boleto" at bounding box center [1371, 405] width 184 height 35
click at [1187, 295] on td "Vencido" at bounding box center [1209, 264] width 121 height 97
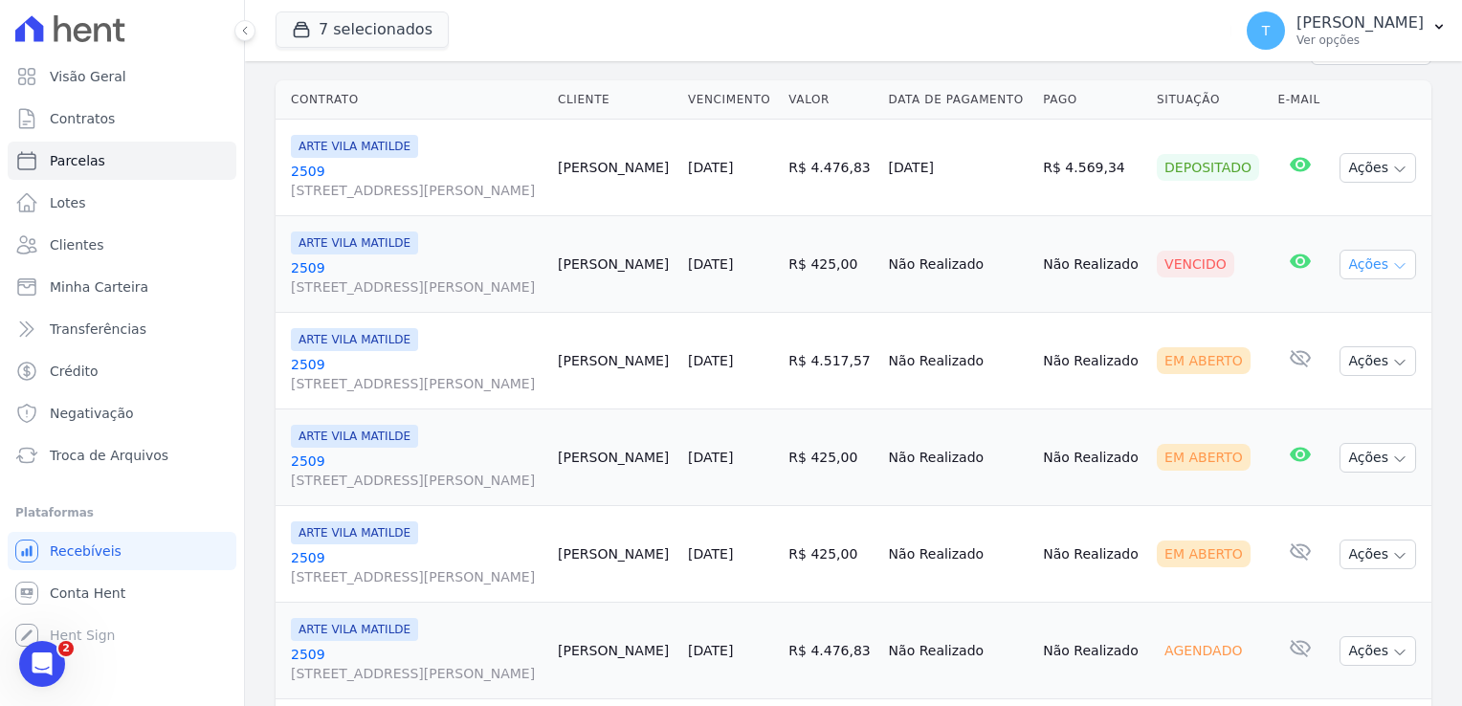
click at [1392, 260] on icon "button" at bounding box center [1399, 265] width 15 height 15
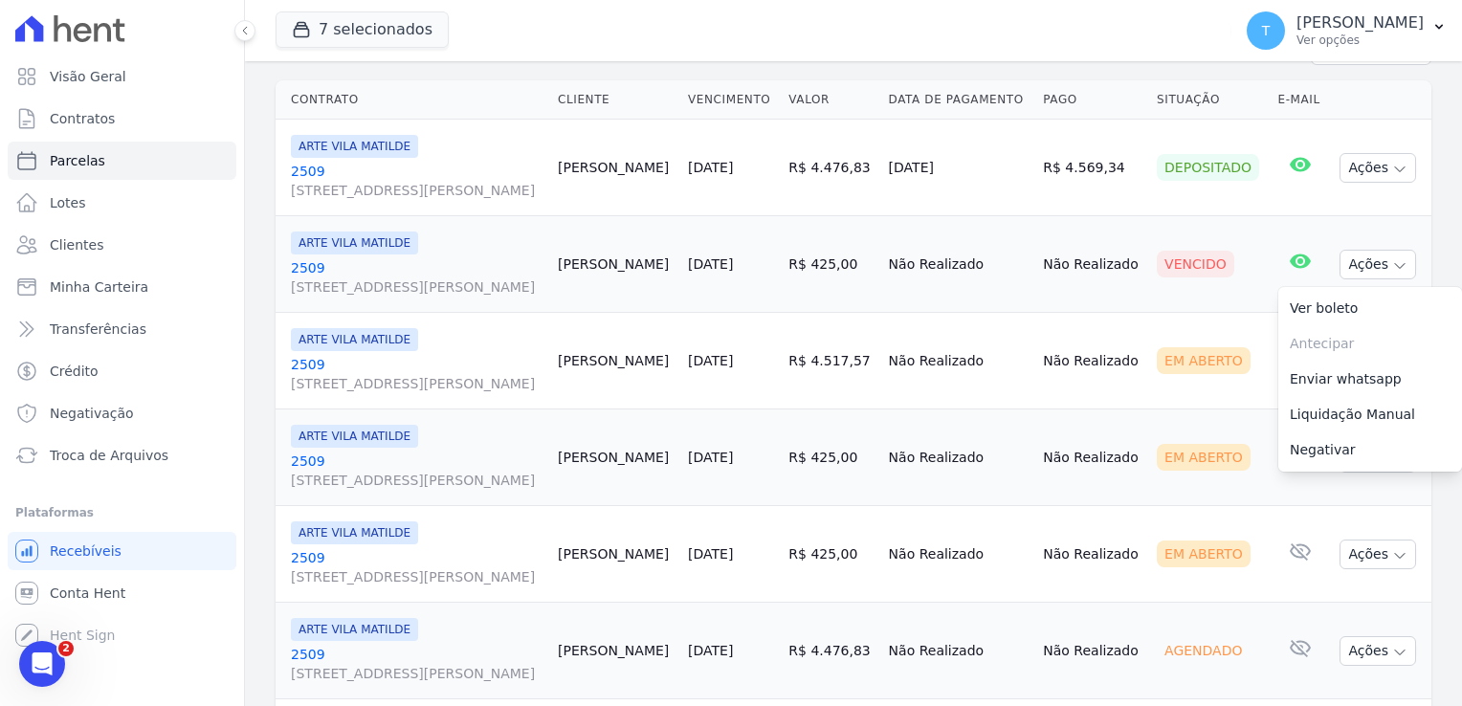
click at [807, 323] on td "R$ 4.517,57" at bounding box center [831, 361] width 100 height 97
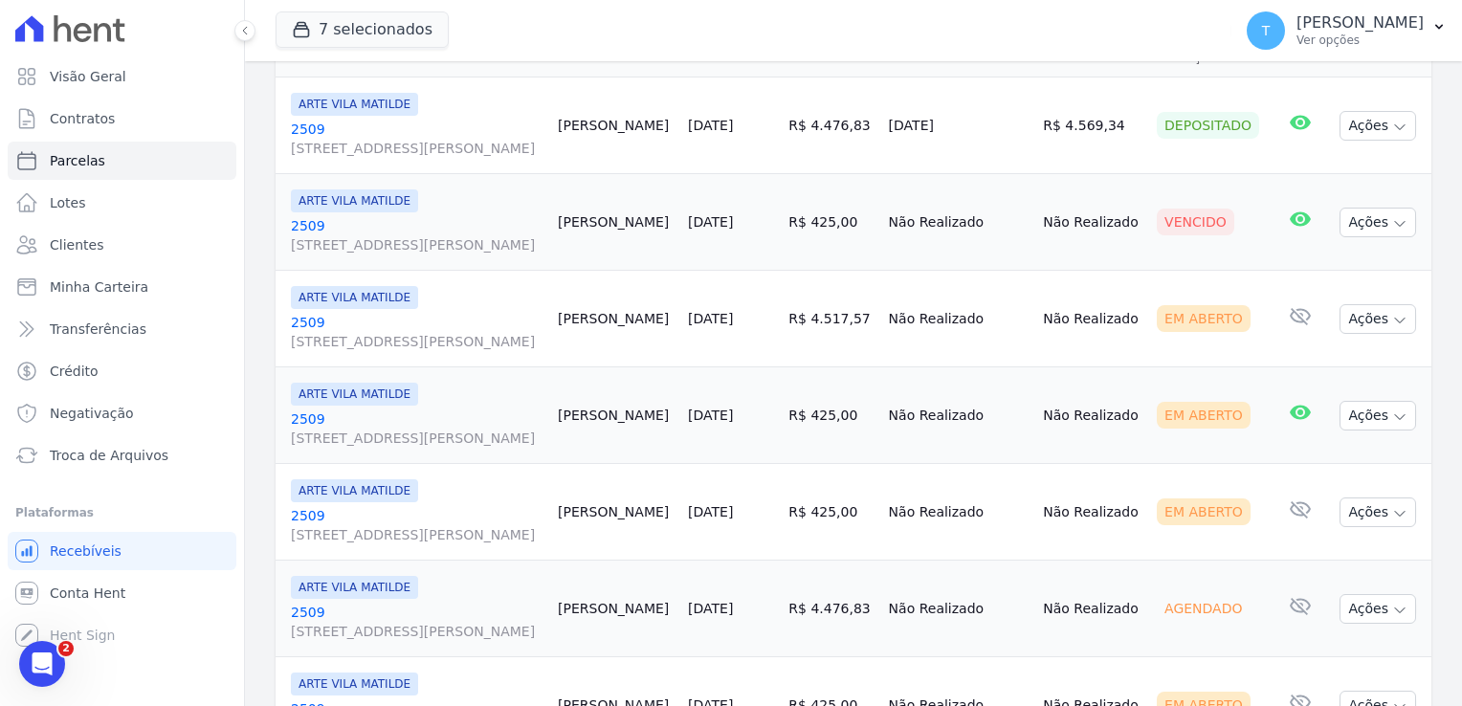
scroll to position [433, 0]
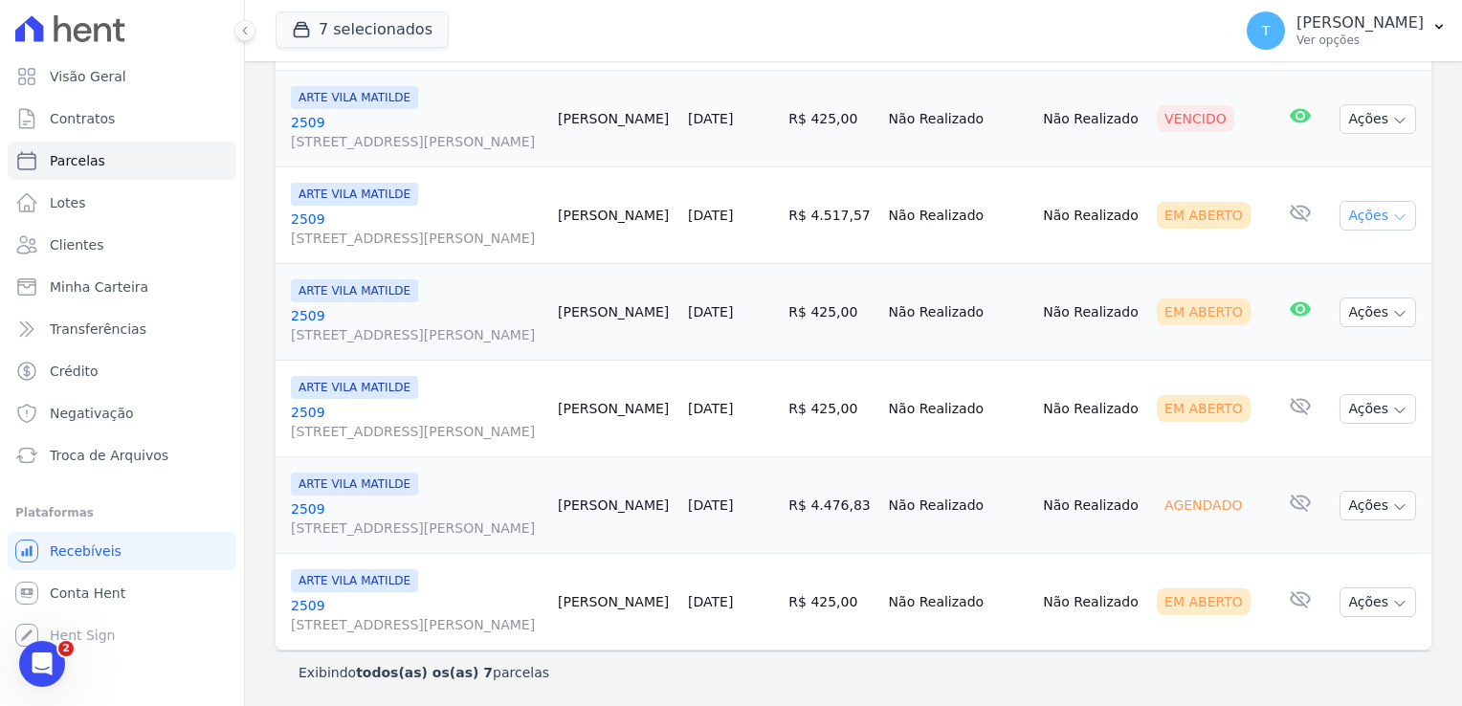
click at [1392, 211] on icon "button" at bounding box center [1399, 217] width 15 height 15
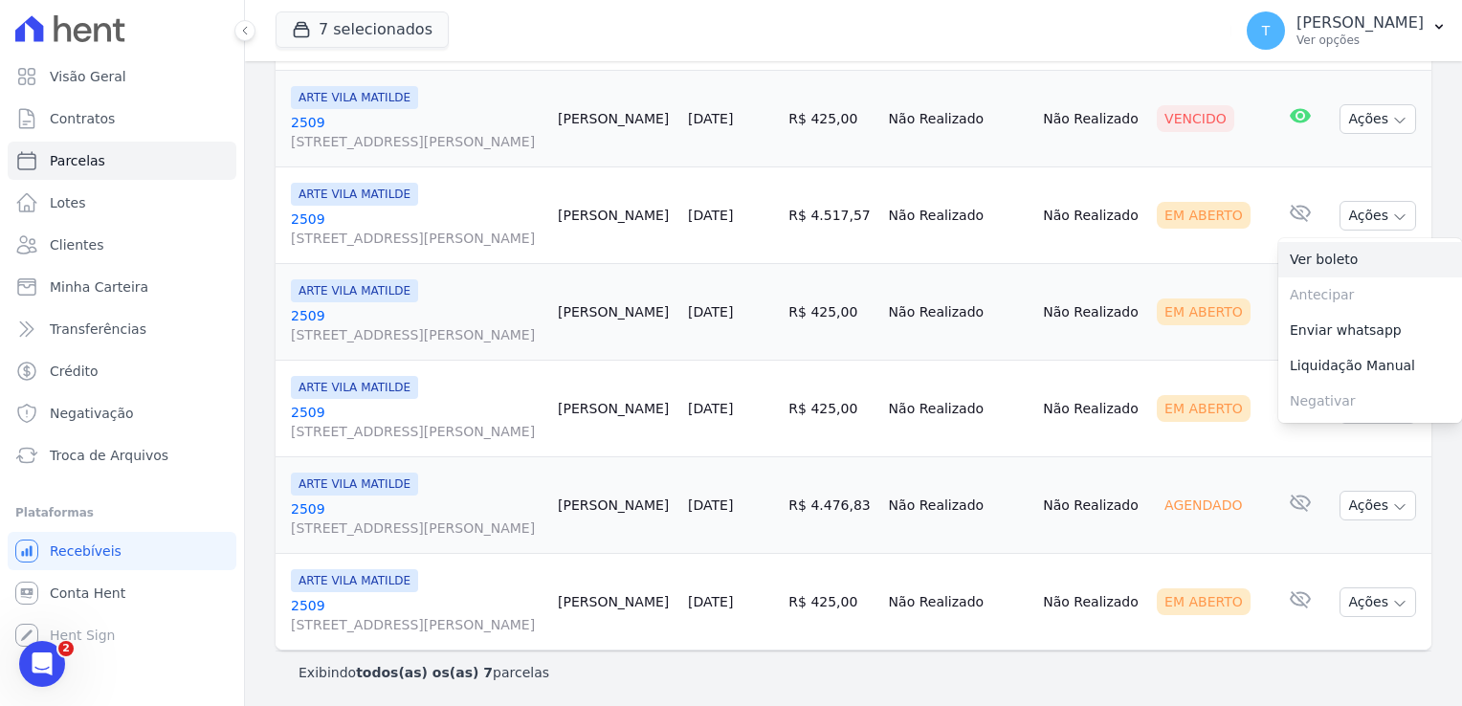
click at [1328, 256] on link "Ver boleto" at bounding box center [1371, 259] width 184 height 35
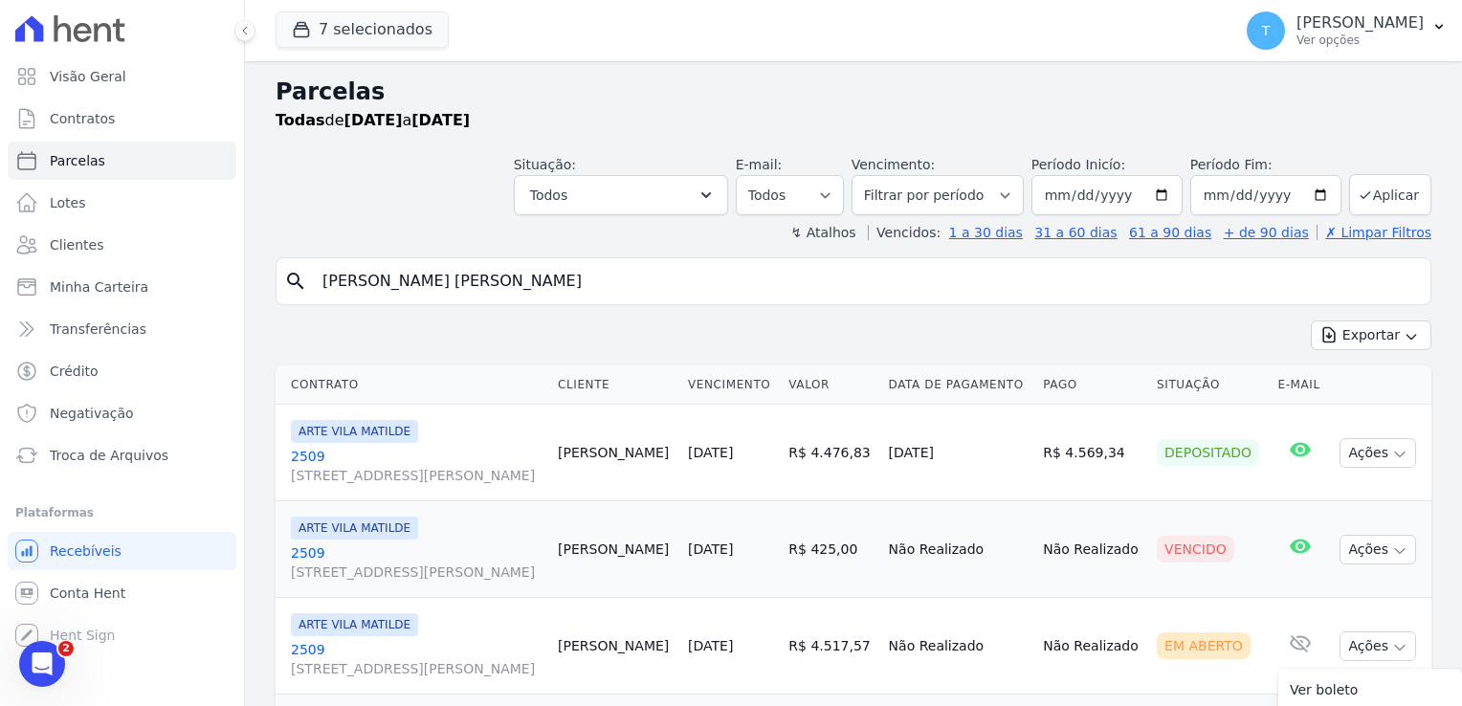
scroll to position [0, 0]
click at [92, 460] on span "Troca de Arquivos" at bounding box center [109, 455] width 119 height 19
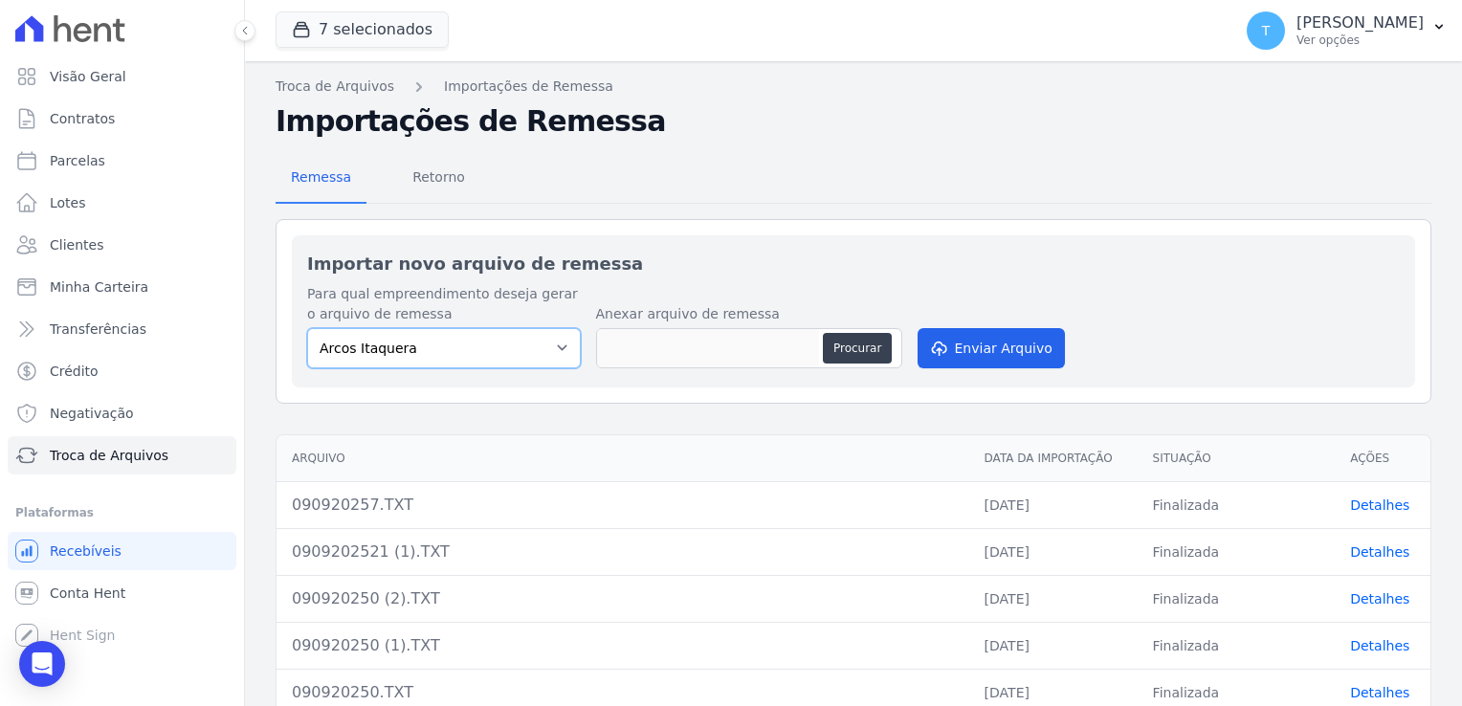
click at [554, 345] on select "[PERSON_NAME] Itaquera [GEOGRAPHIC_DATA][PERSON_NAME] Inspire BOSQUE CLUB ARTE …" at bounding box center [444, 348] width 274 height 40
click at [541, 352] on select "[PERSON_NAME] Itaquera [GEOGRAPHIC_DATA][PERSON_NAME] Inspire BOSQUE CLUB ARTE …" at bounding box center [444, 348] width 274 height 40
select select "f2036c47-f869-4cf7-aa49-d68e524f2024"
click at [307, 328] on select "[PERSON_NAME] Itaquera [GEOGRAPHIC_DATA][PERSON_NAME] Inspire BOSQUE CLUB ARTE …" at bounding box center [444, 348] width 274 height 40
click at [861, 346] on button "Procurar" at bounding box center [857, 348] width 69 height 31
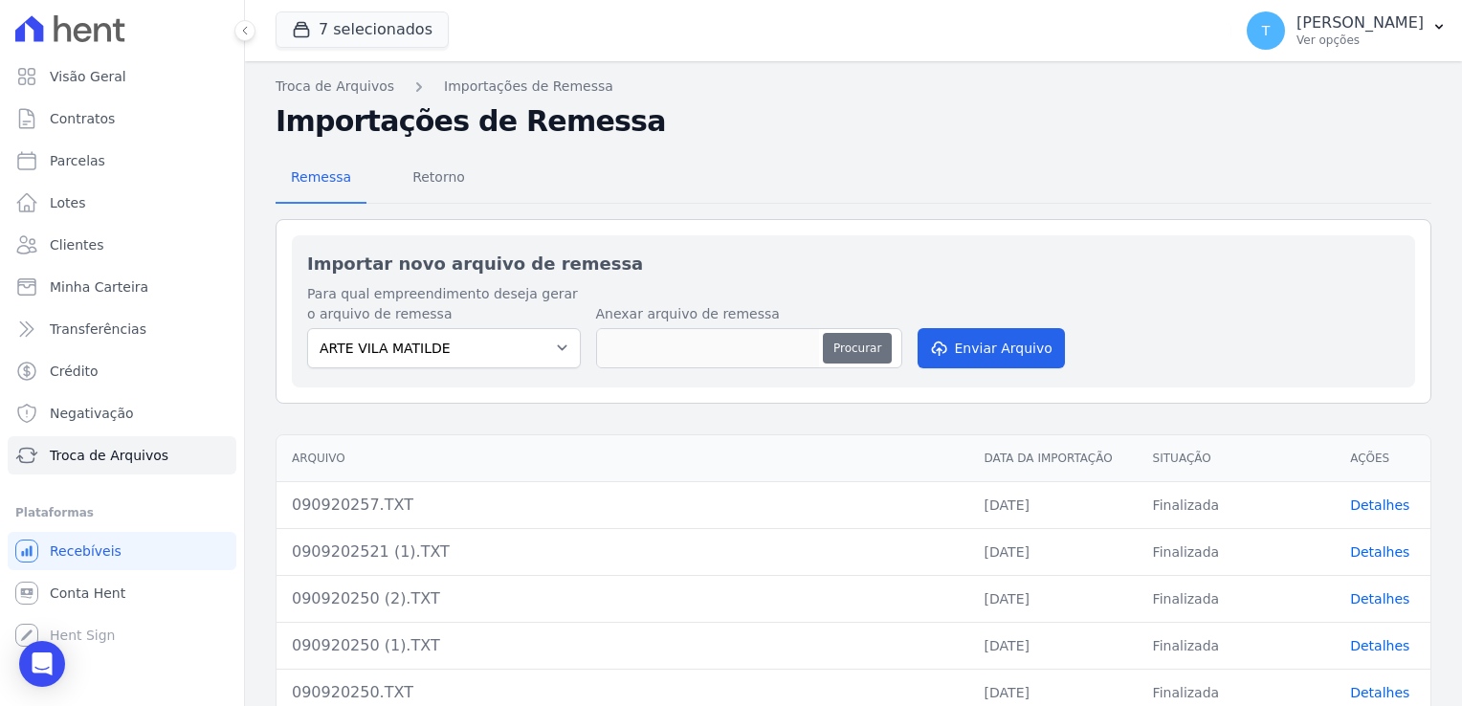
type input "100920250.TXT"
click at [1024, 352] on button "Enviar Arquivo" at bounding box center [991, 348] width 147 height 40
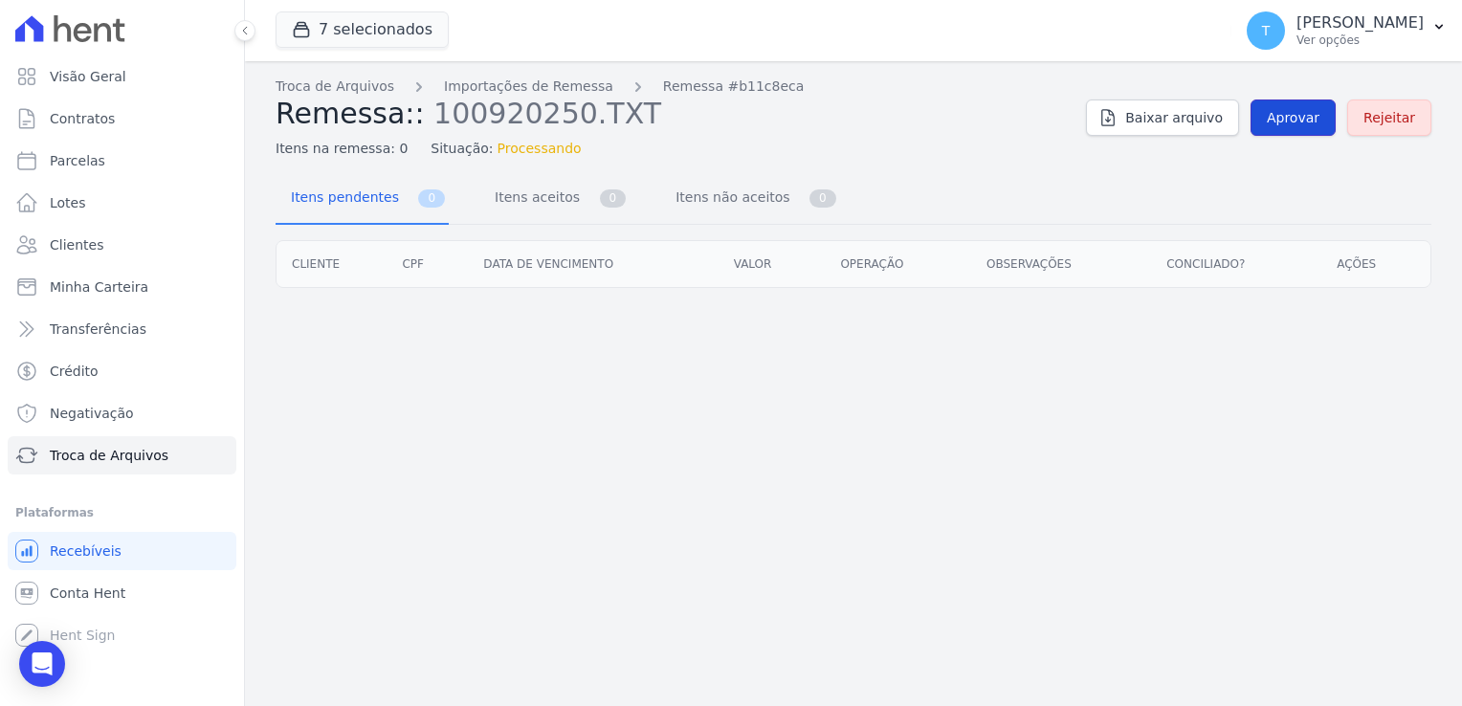
click at [1311, 116] on span "Aprovar" at bounding box center [1293, 117] width 53 height 19
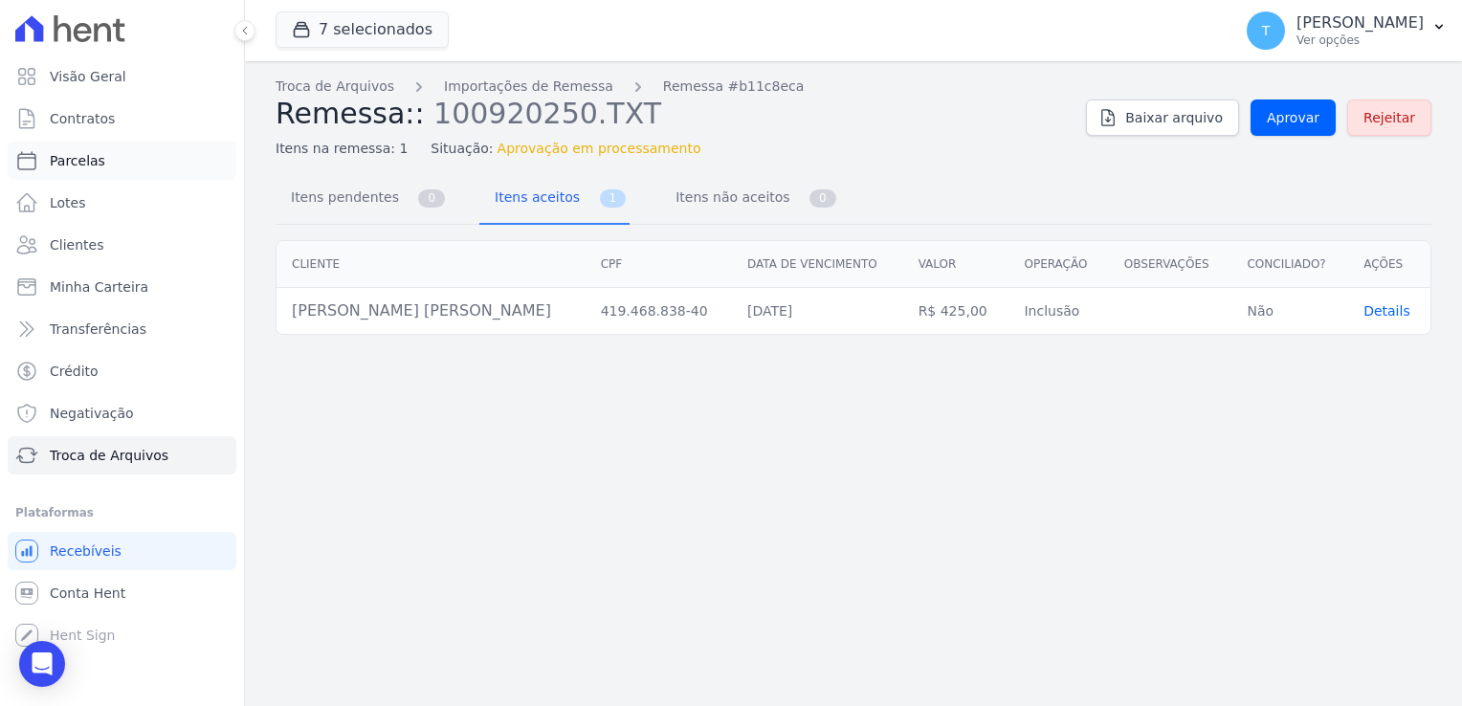
click at [106, 160] on link "Parcelas" at bounding box center [122, 161] width 229 height 38
select select
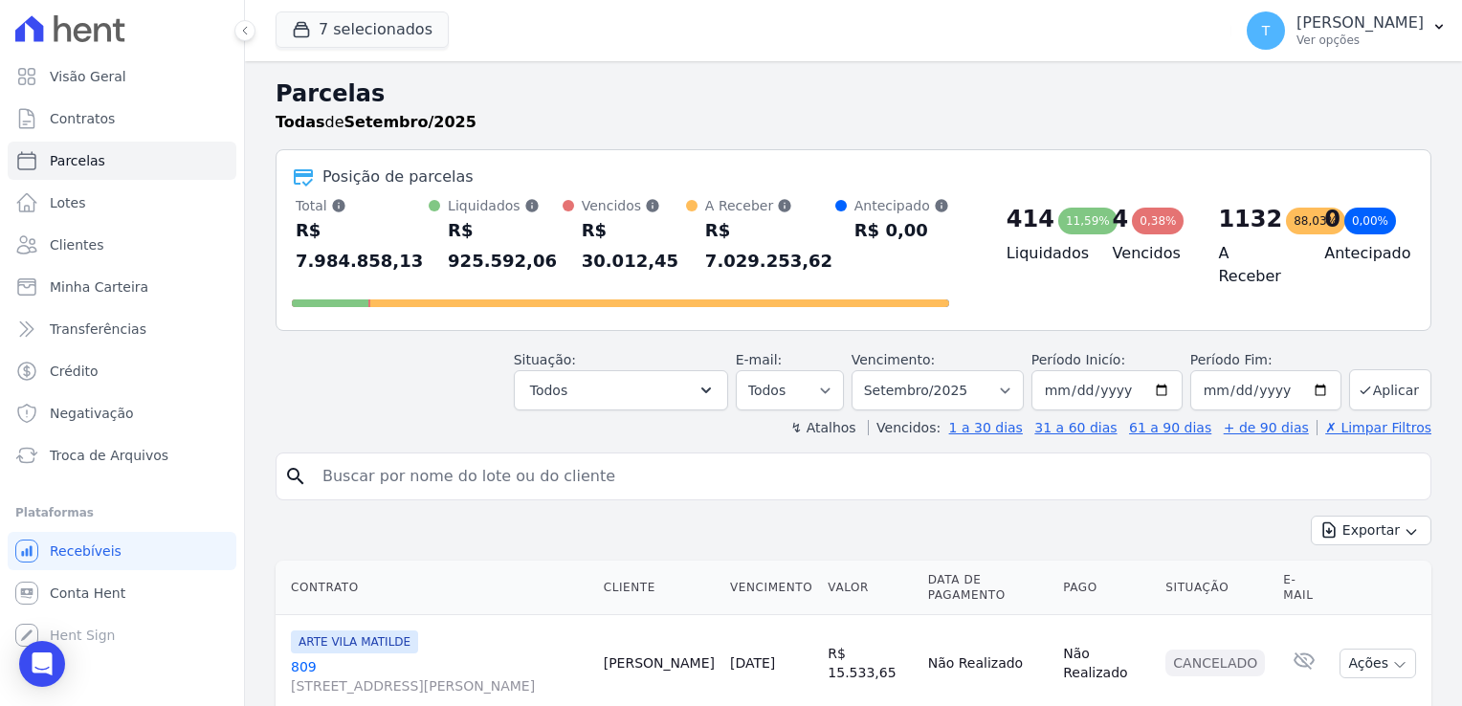
click at [460, 457] on input "search" at bounding box center [867, 476] width 1112 height 38
paste input "[PERSON_NAME] [PERSON_NAME]"
type input "[PERSON_NAME] [PERSON_NAME]"
click at [589, 457] on input "[PERSON_NAME] [PERSON_NAME]" at bounding box center [867, 476] width 1112 height 38
select select
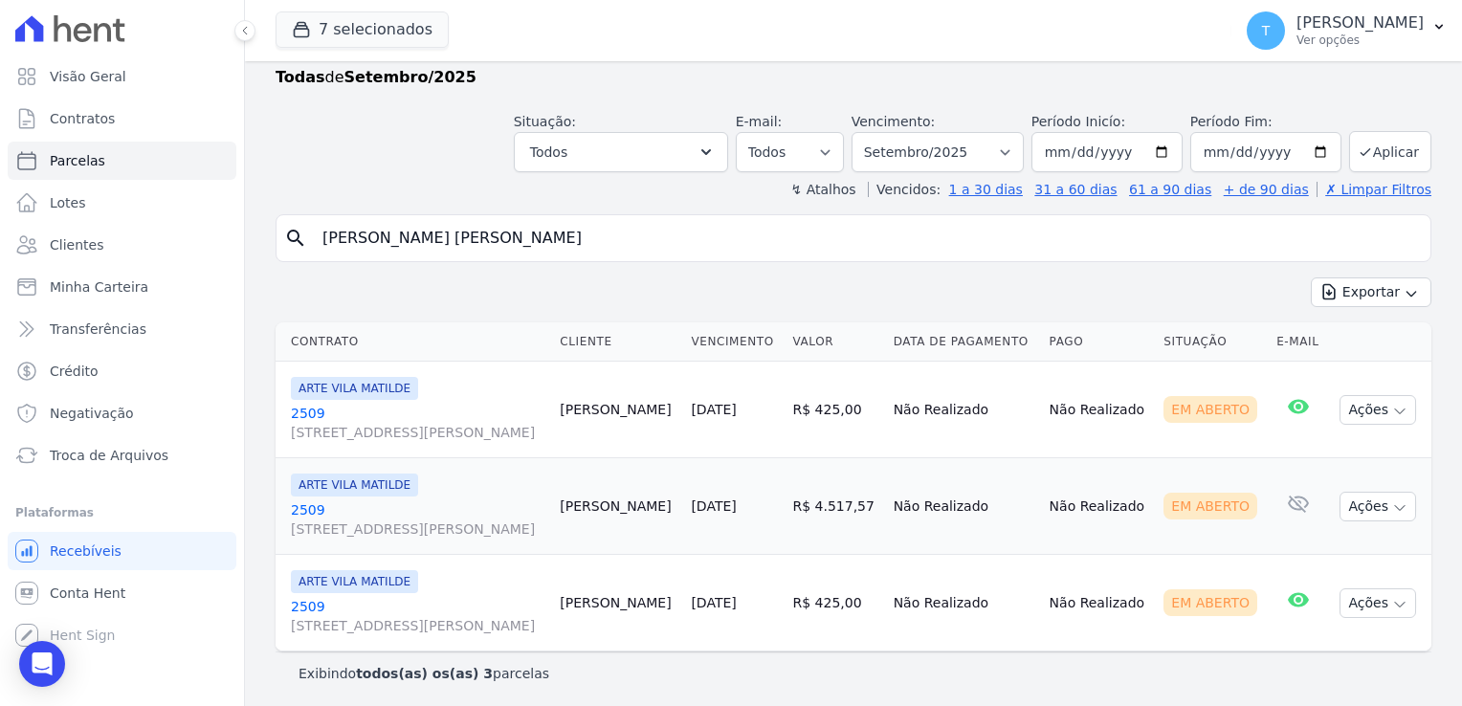
scroll to position [46, 0]
click at [1393, 410] on button "Ações" at bounding box center [1378, 409] width 77 height 30
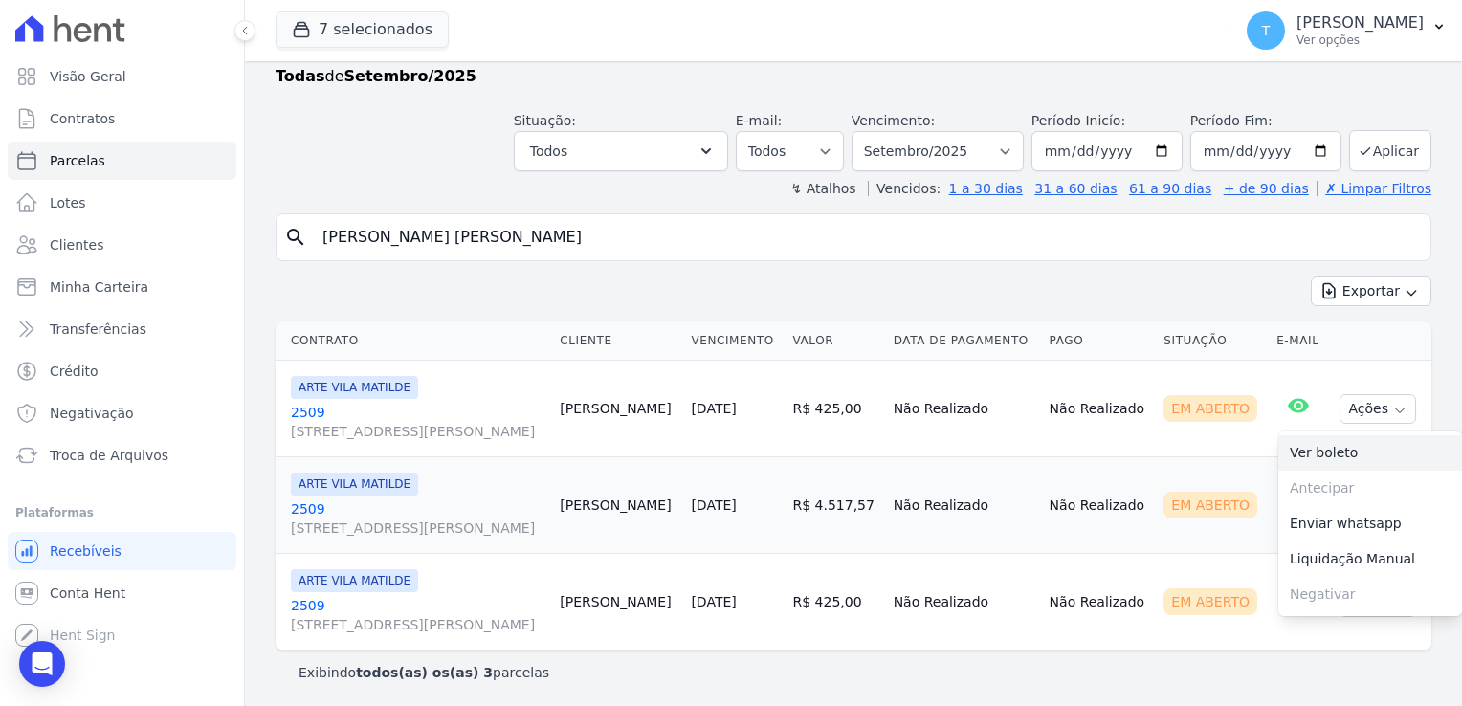
click at [1340, 454] on link "Ver boleto" at bounding box center [1371, 452] width 184 height 35
